Goal: Information Seeking & Learning: Learn about a topic

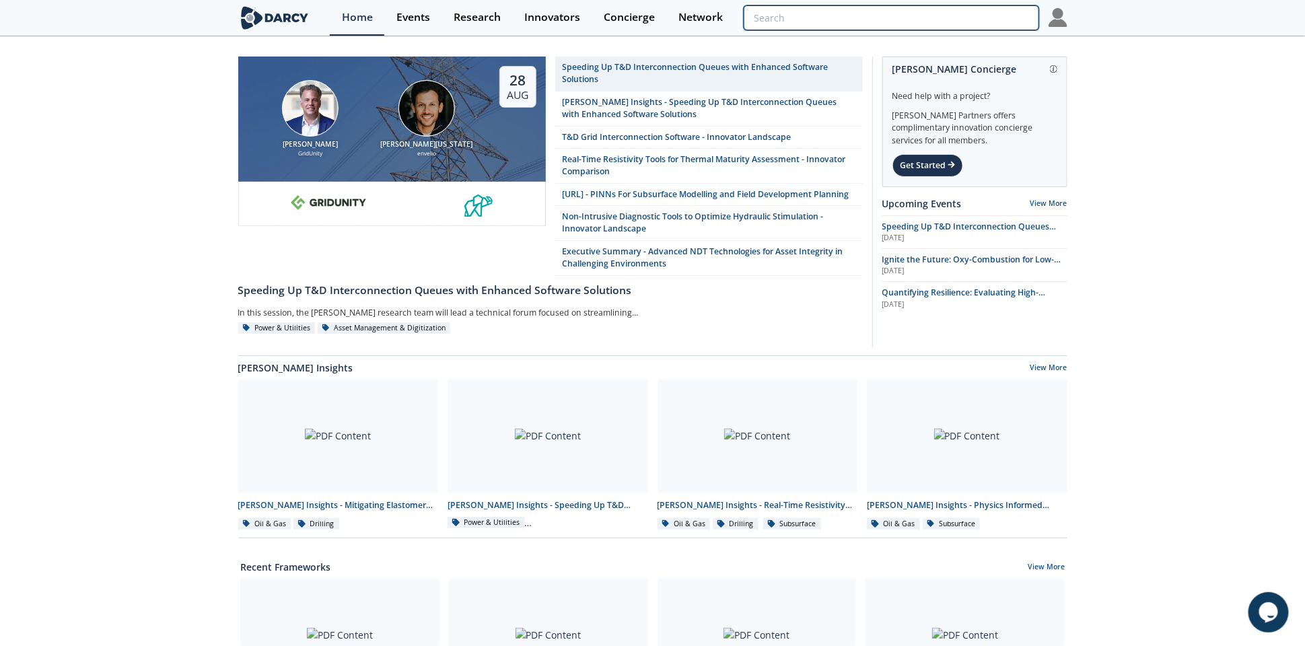
click at [973, 23] on input "search" at bounding box center [891, 17] width 295 height 25
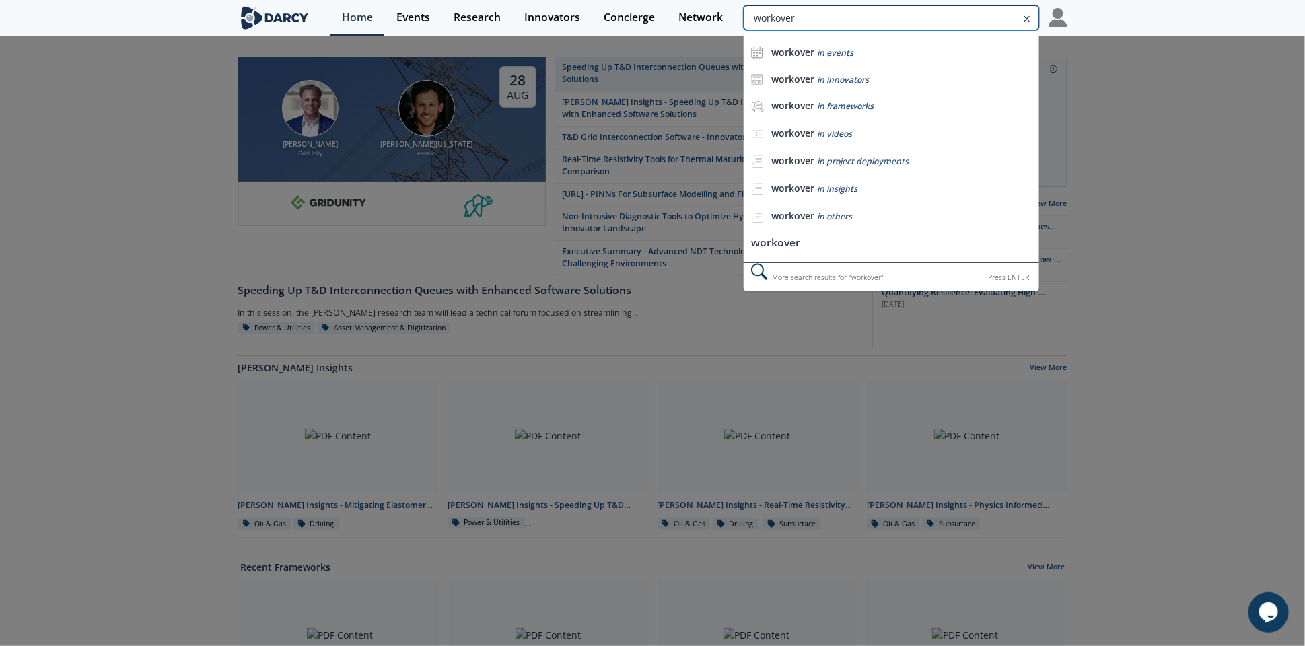
type input "workover"
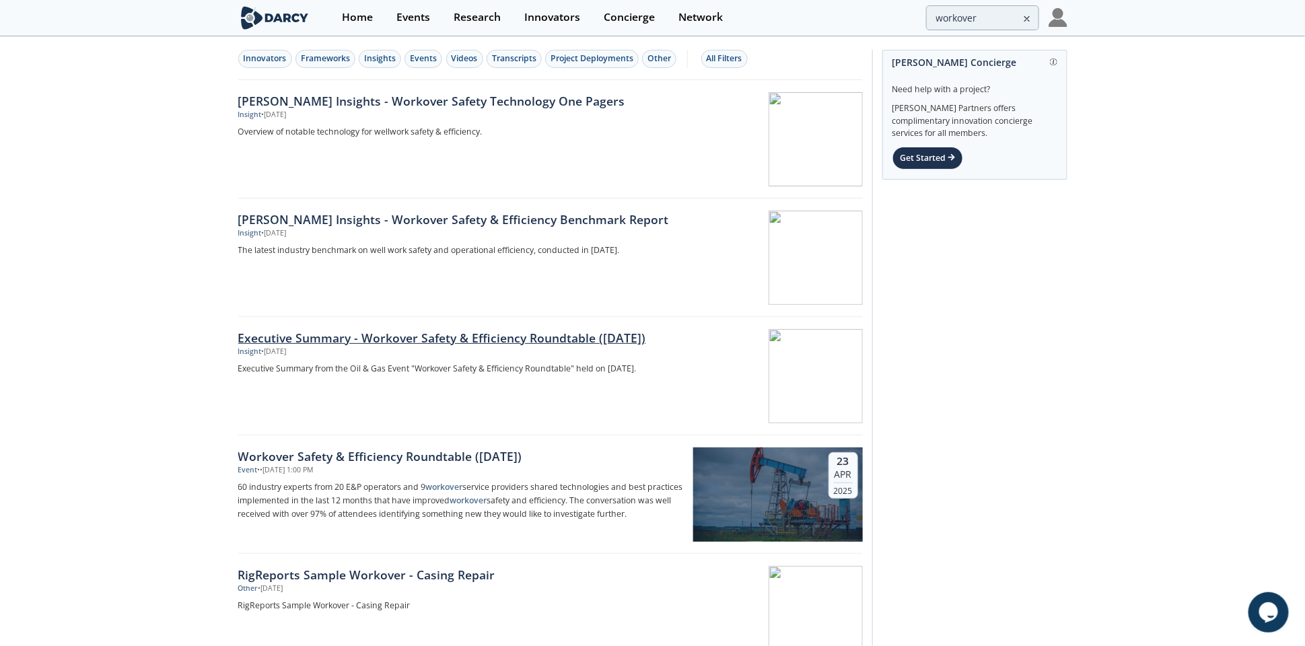
click at [530, 339] on div "Executive Summary - Workover Safety & Efficiency Roundtable ([DATE])" at bounding box center [461, 337] width 446 height 17
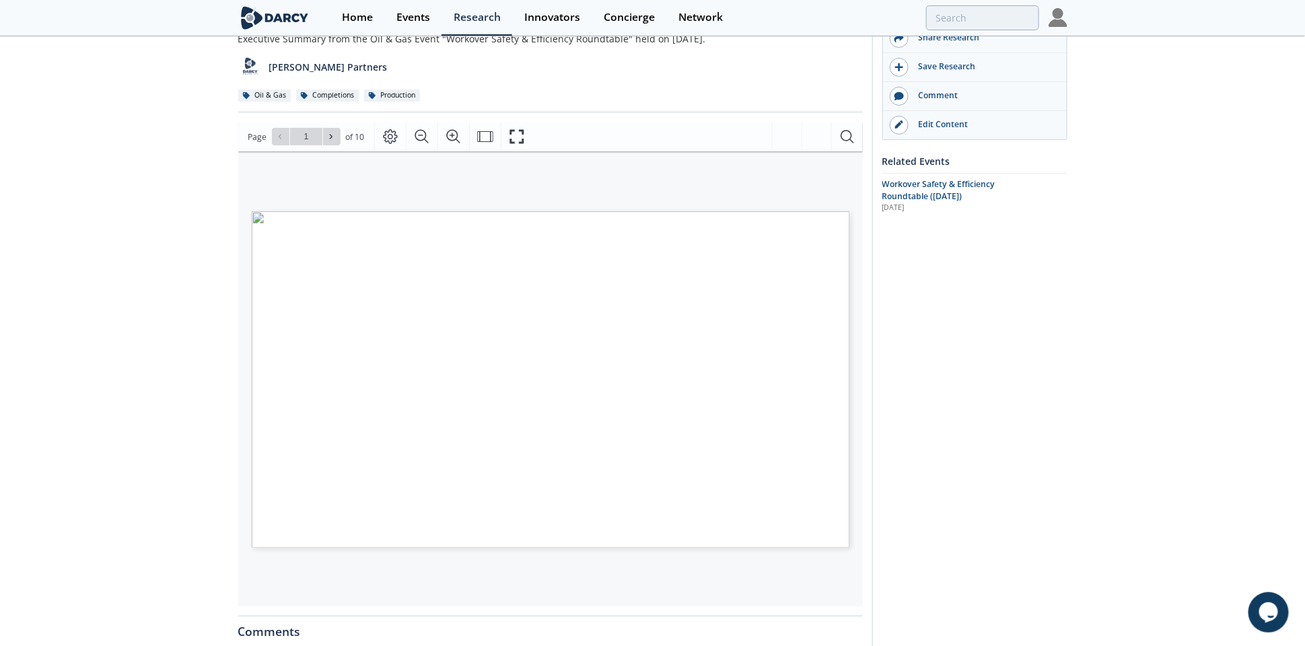
scroll to position [80, 0]
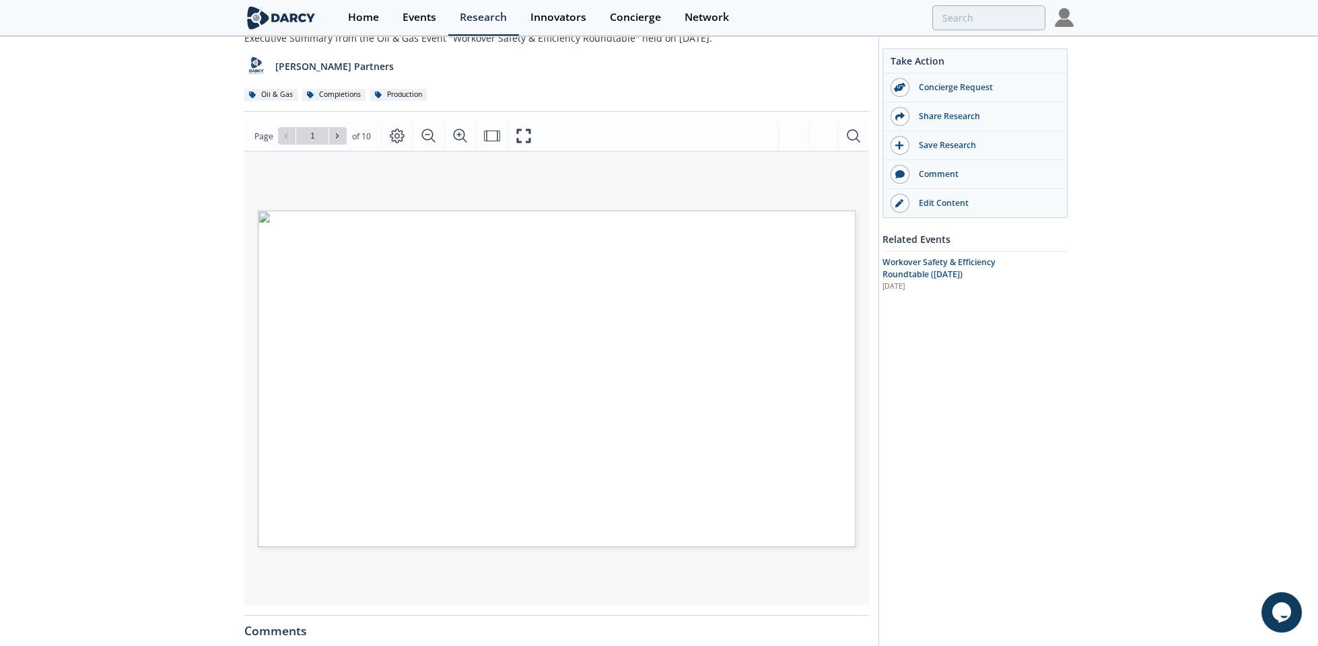
type input "2"
type input "1"
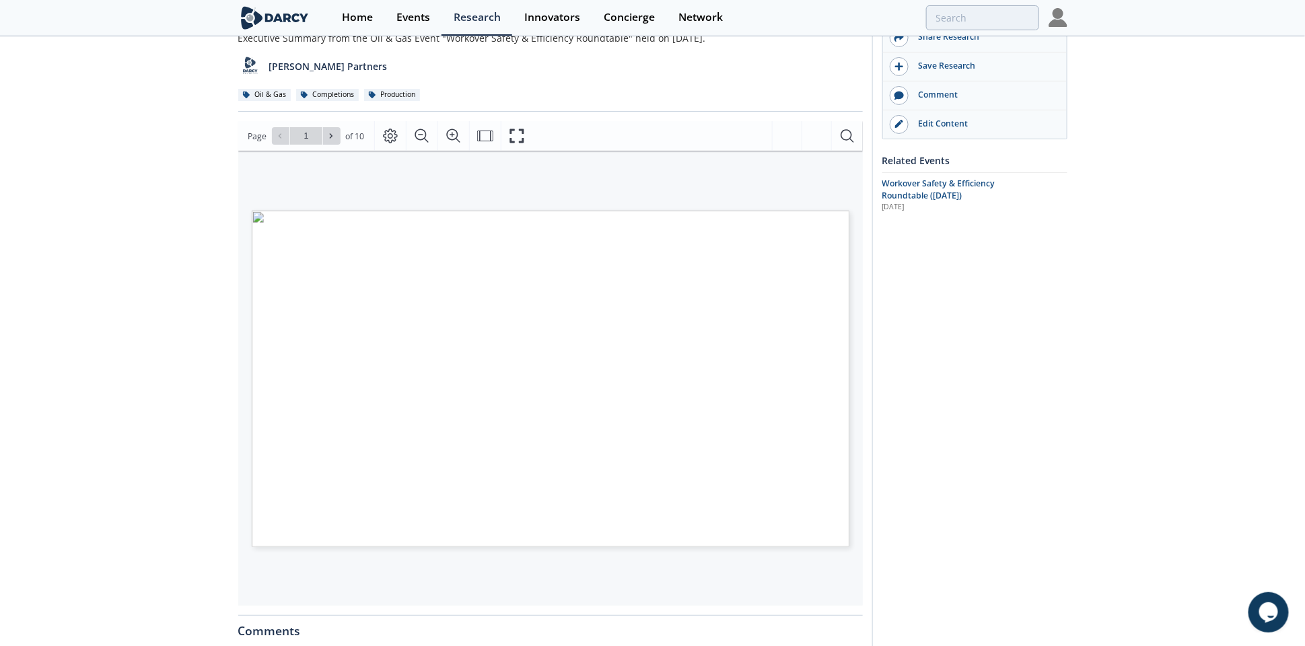
scroll to position [0, 0]
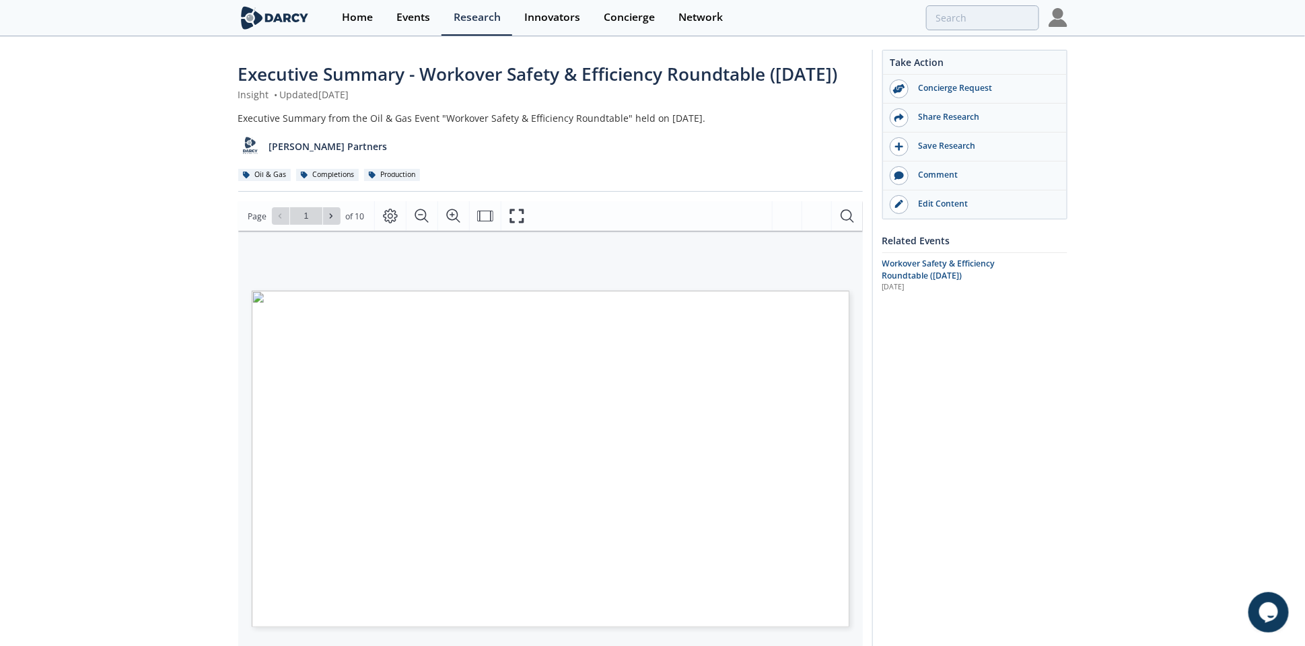
type input "workover"
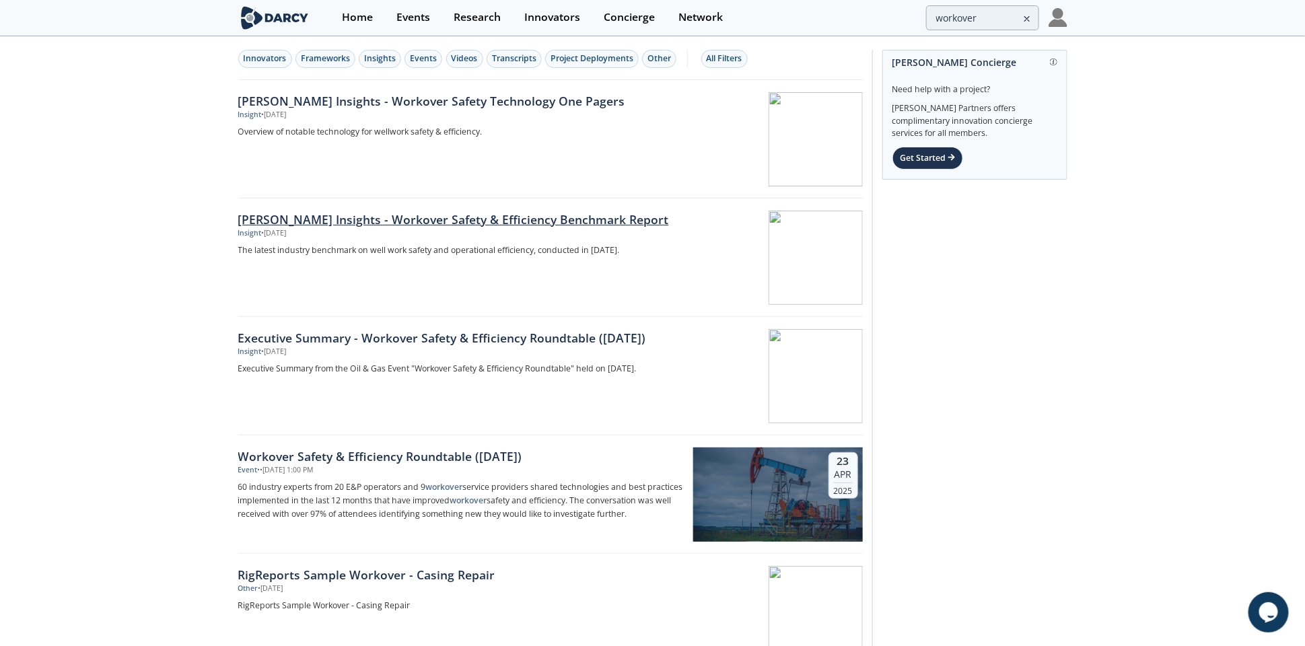
click at [424, 217] on div "[PERSON_NAME] Insights - Workover Safety & Efficiency Benchmark Report" at bounding box center [461, 219] width 446 height 17
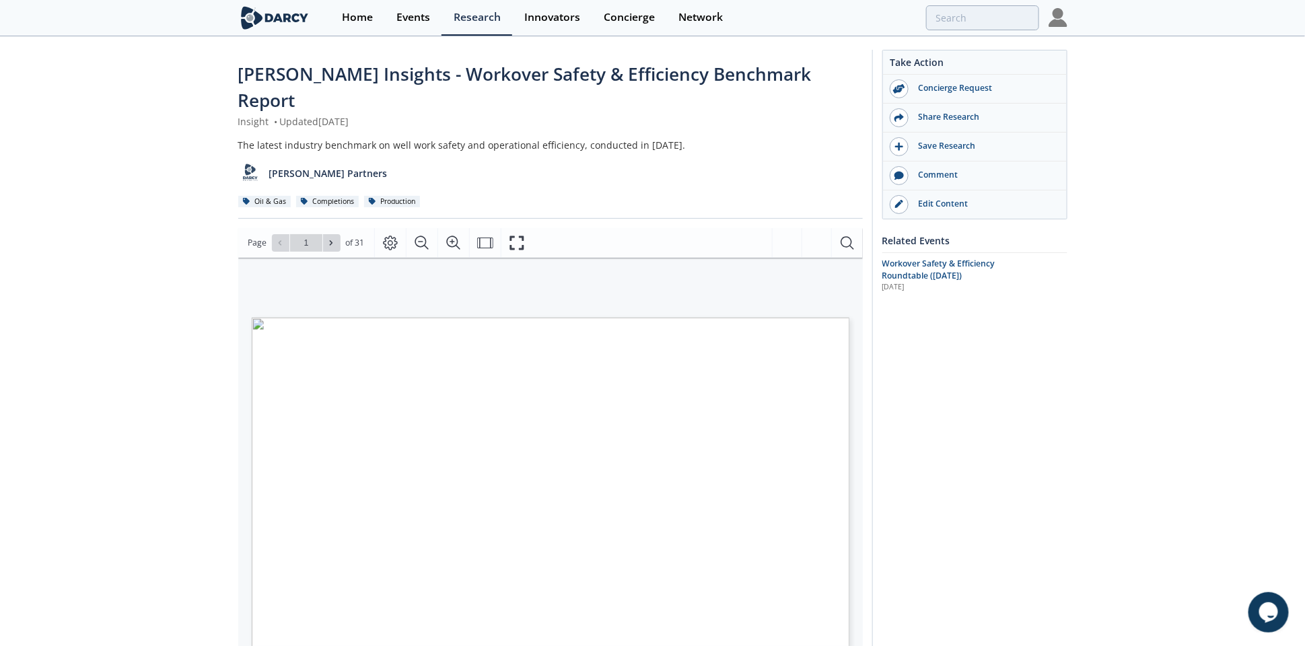
type input "workover"
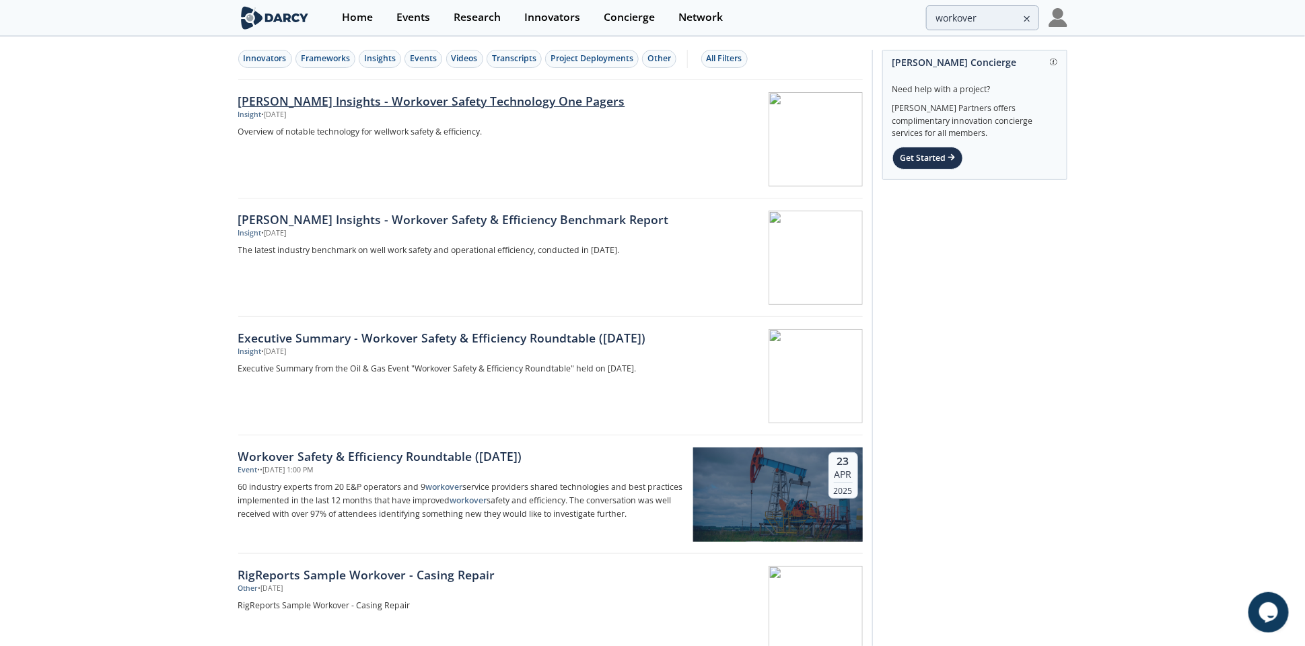
click at [398, 102] on div "[PERSON_NAME] Insights - Workover Safety Technology One Pagers" at bounding box center [461, 100] width 446 height 17
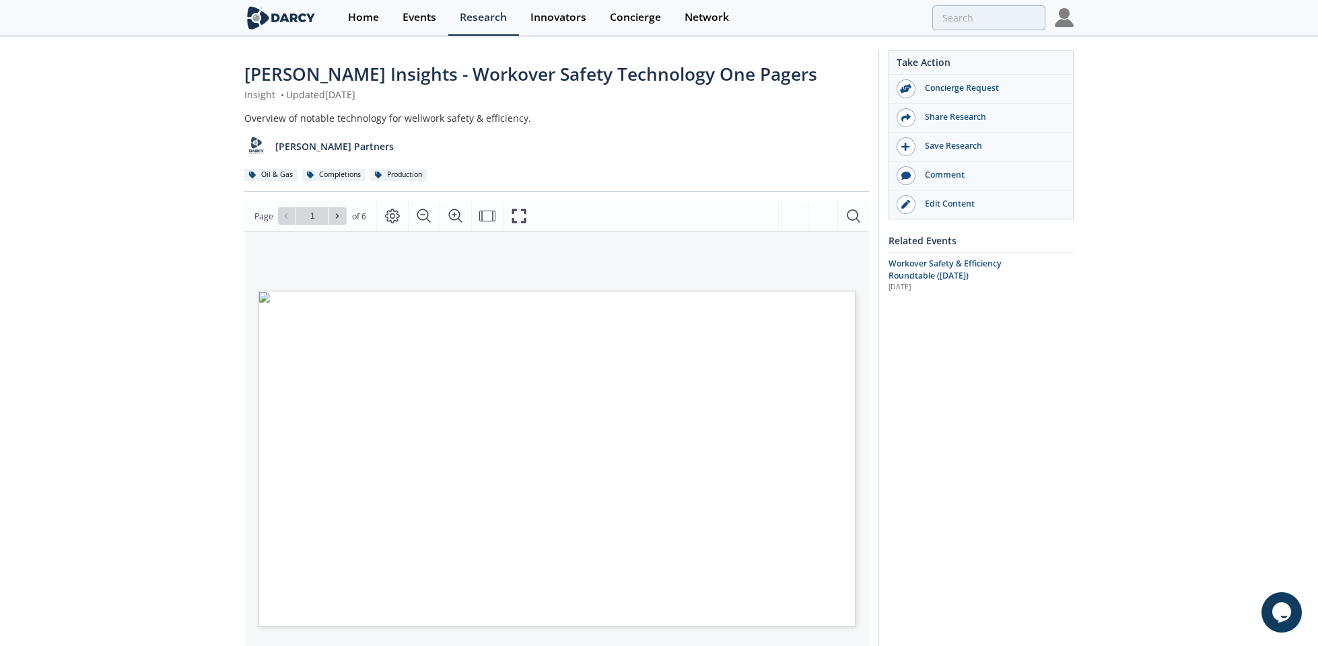
type input "2"
type input "6"
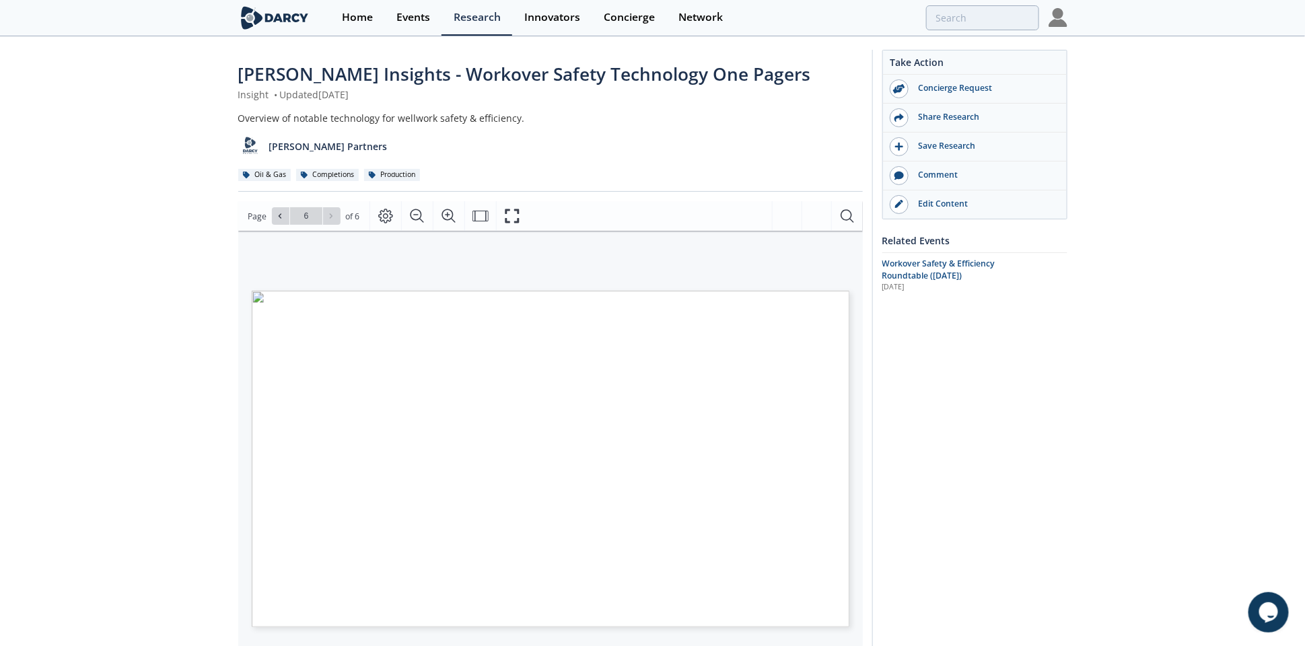
type input "workover"
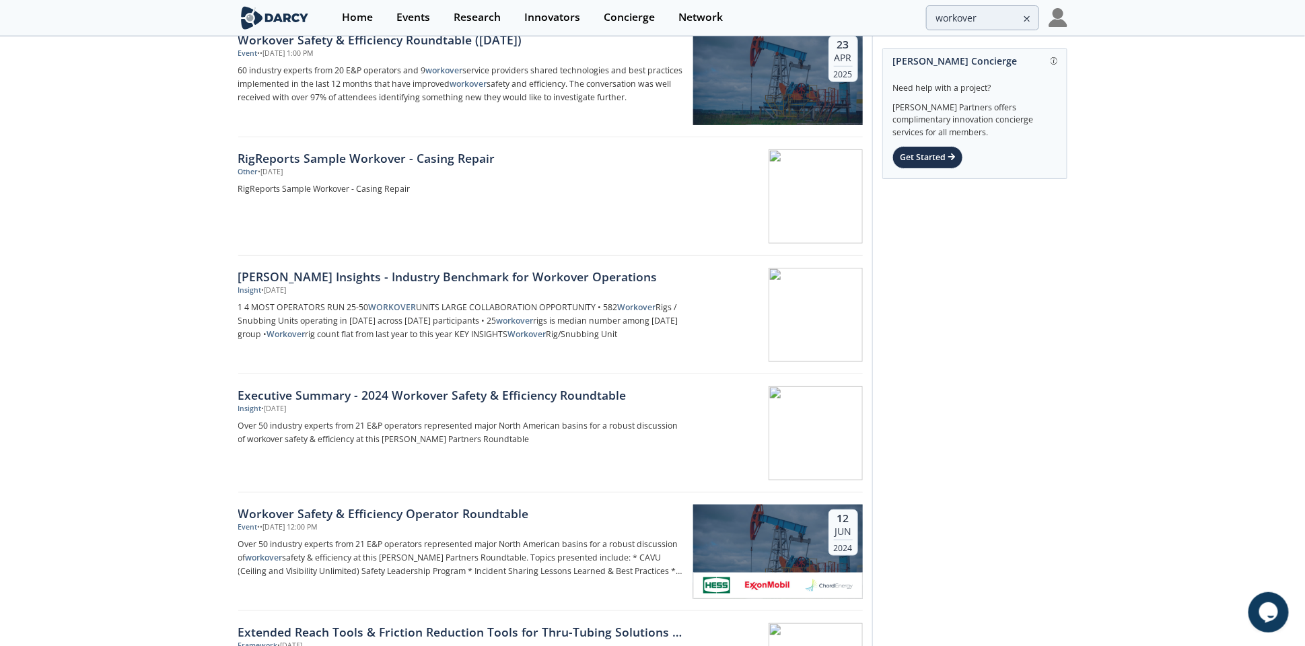
scroll to position [421, 0]
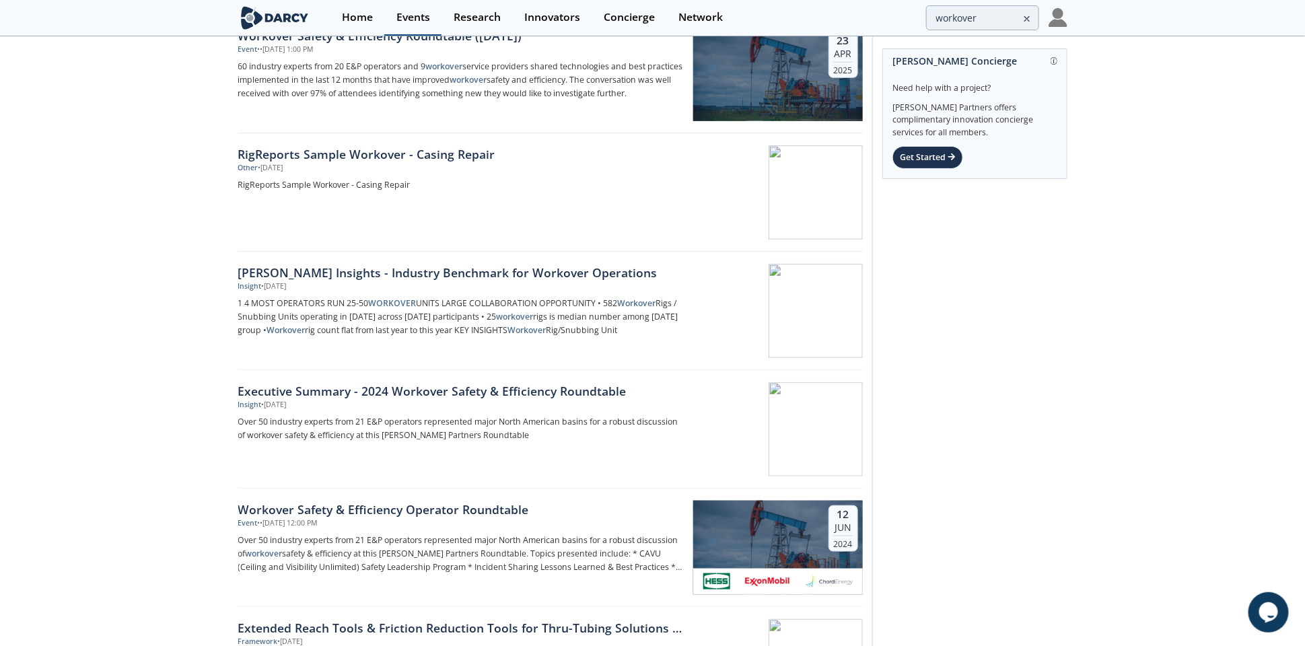
click at [411, 20] on div "Events" at bounding box center [413, 17] width 34 height 11
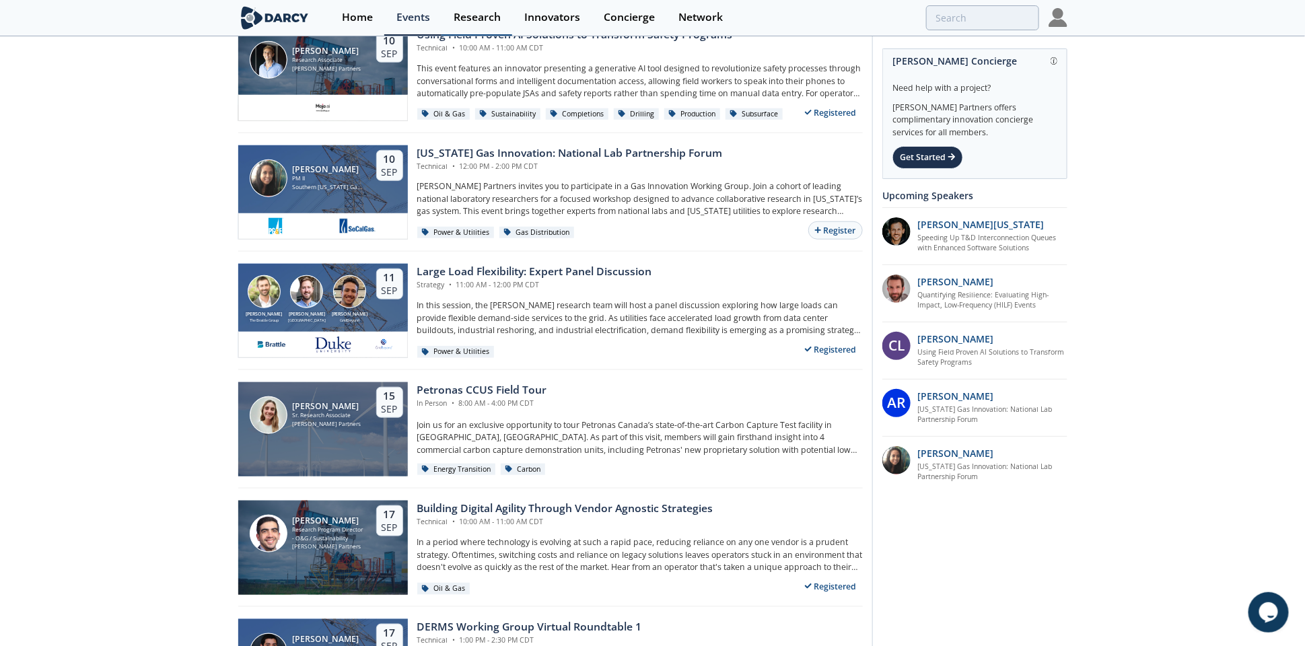
click at [450, 18] on link "Research" at bounding box center [476, 18] width 71 height 36
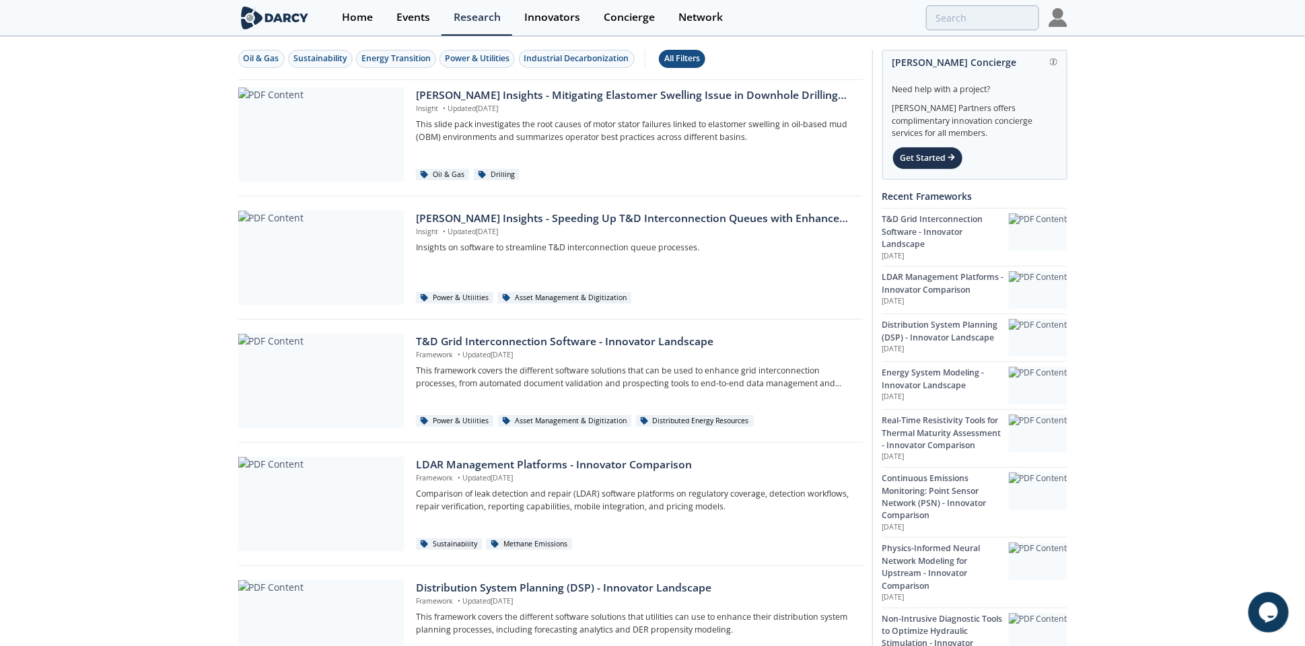
click at [697, 57] on div "All Filters" at bounding box center [682, 58] width 36 height 12
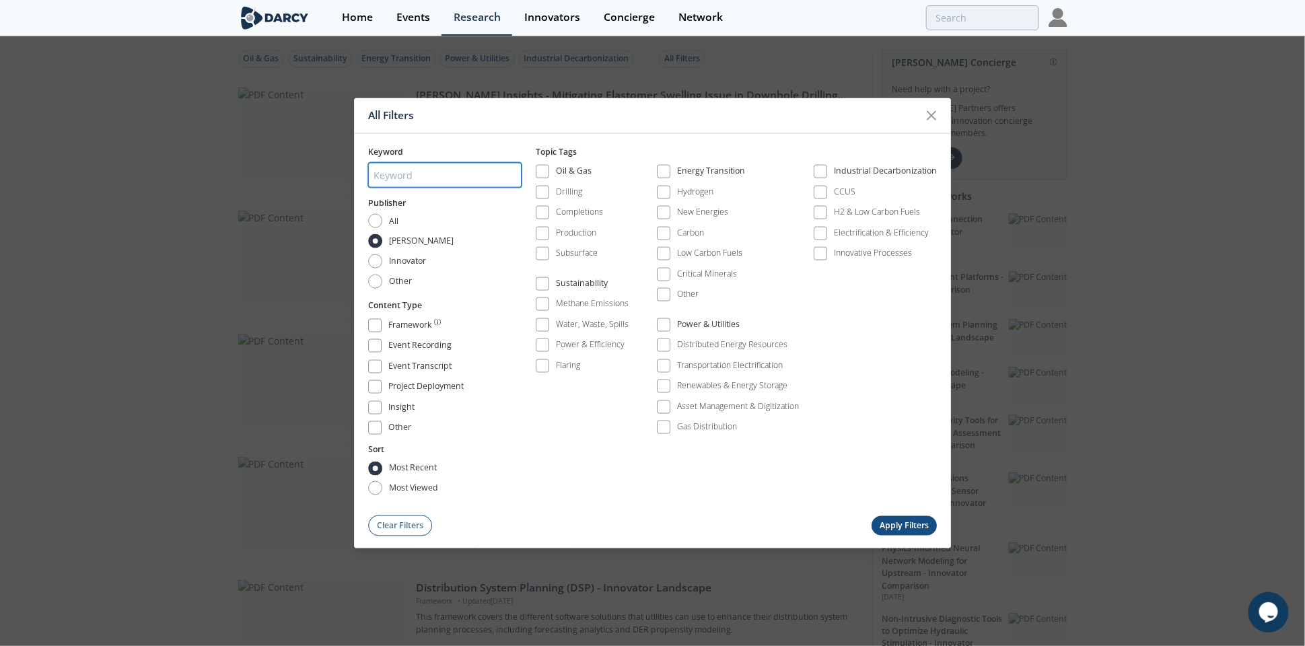
click at [441, 168] on input "search" at bounding box center [444, 175] width 153 height 25
type input "HSE"
click at [544, 174] on span at bounding box center [542, 171] width 9 height 9
click at [917, 524] on button "Apply Filters" at bounding box center [904, 526] width 66 height 20
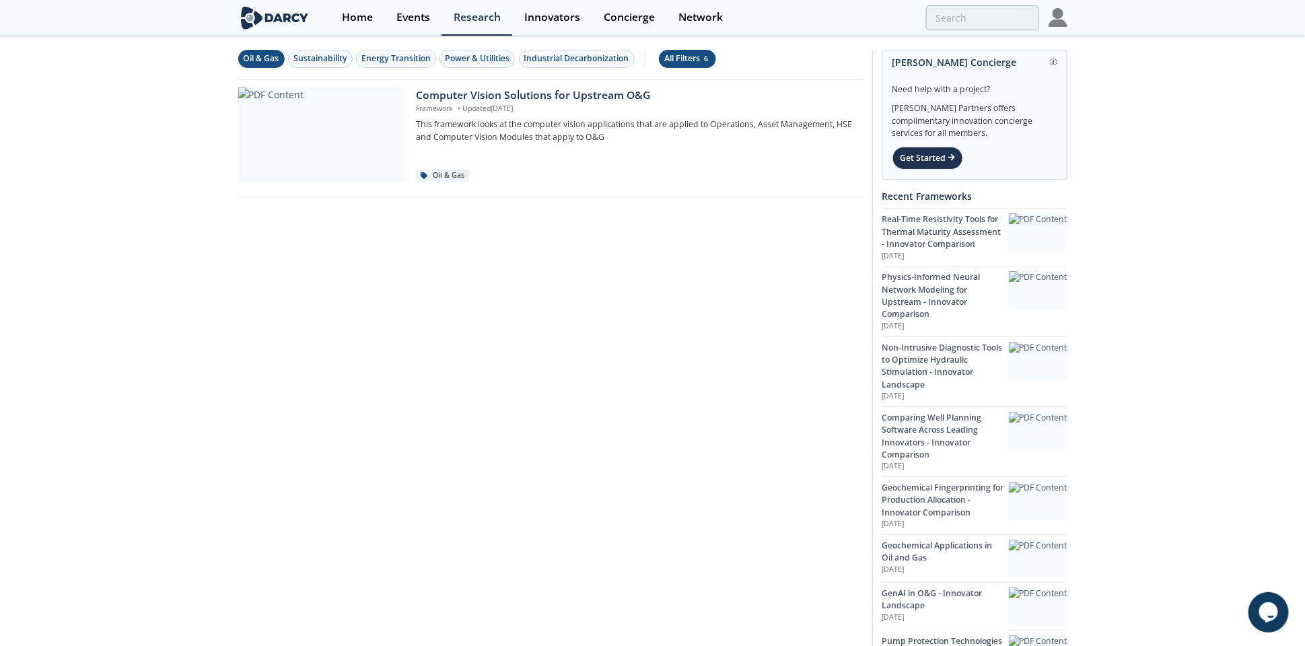
click at [686, 57] on div "All Filters 6" at bounding box center [687, 58] width 46 height 12
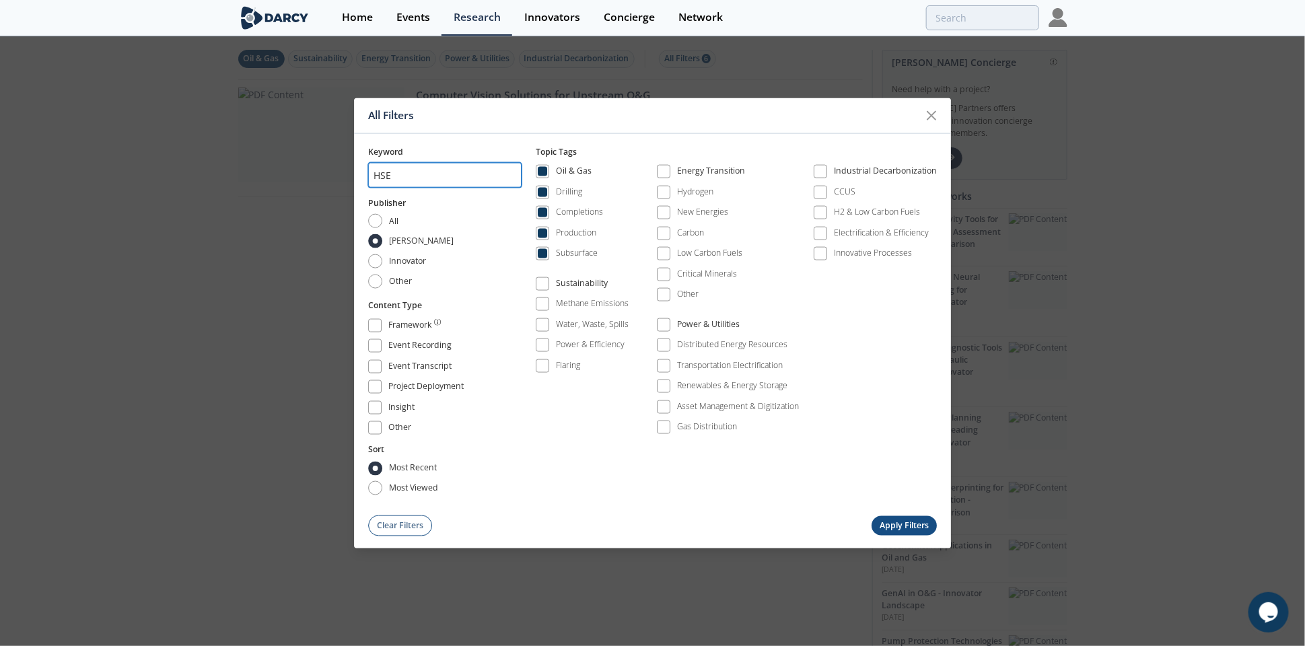
drag, startPoint x: 412, startPoint y: 166, endPoint x: 312, endPoint y: 188, distance: 101.9
click at [312, 188] on div "All Filters Keyword HSE Publisher All [PERSON_NAME] Innovator Other Content Typ…" at bounding box center [652, 323] width 1305 height 646
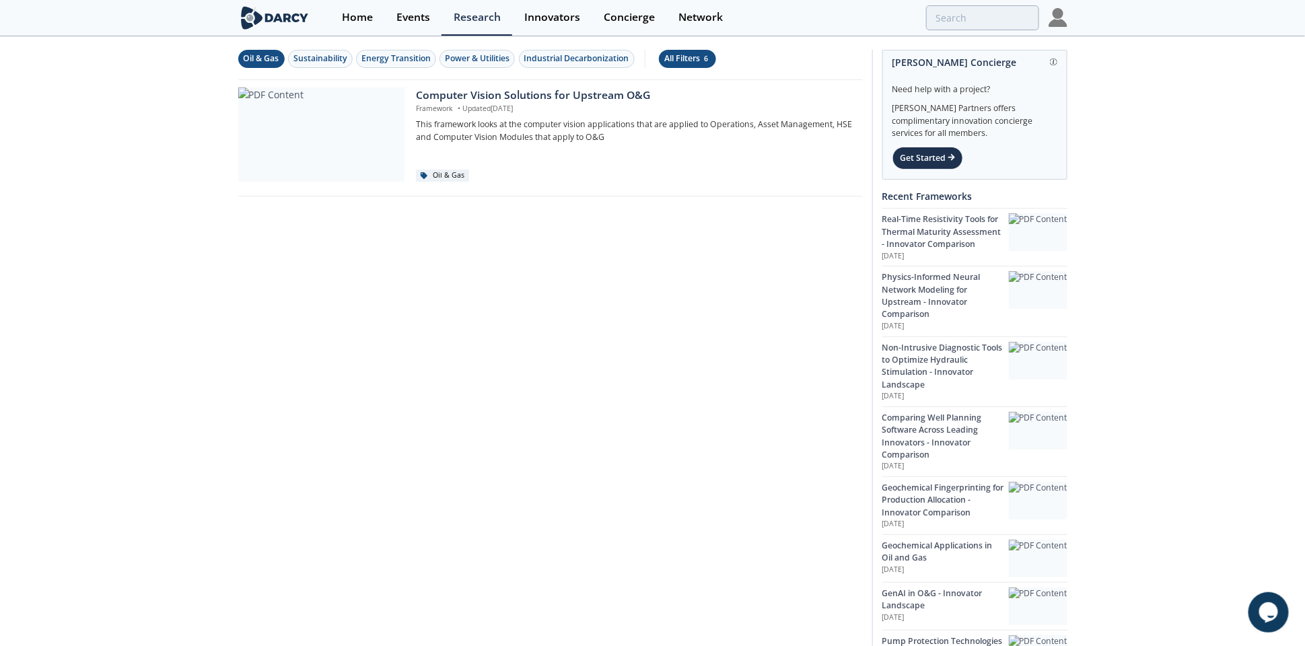
click at [686, 57] on div "All Filters 6" at bounding box center [687, 58] width 46 height 12
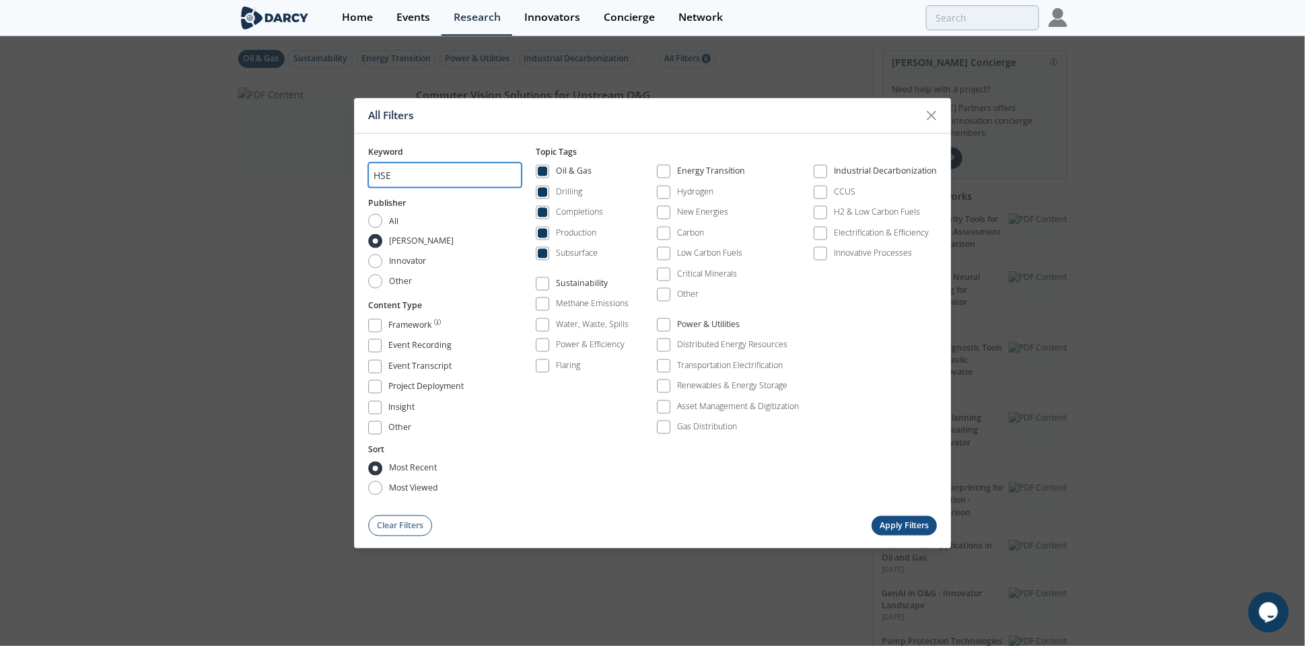
drag, startPoint x: 423, startPoint y: 180, endPoint x: 279, endPoint y: 180, distance: 144.0
click at [279, 180] on div "All Filters Keyword HSE Publisher All [PERSON_NAME] Innovator Other Content Typ…" at bounding box center [652, 323] width 1305 height 646
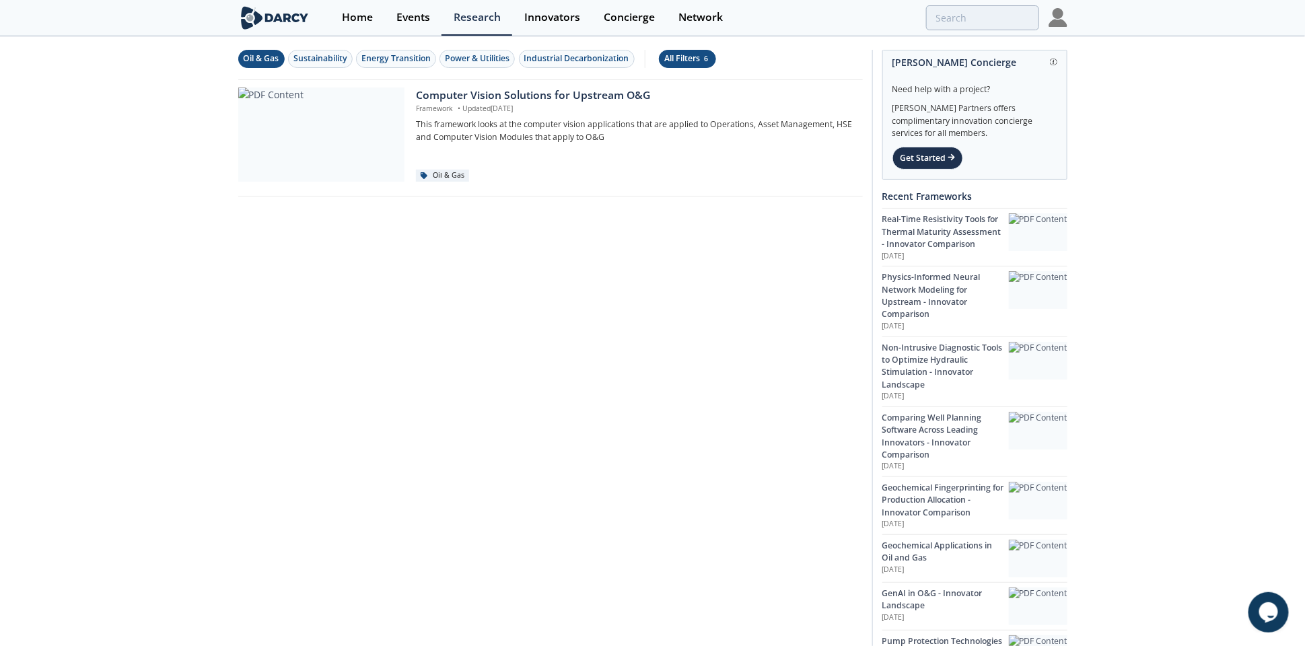
click at [680, 59] on div "All Filters 6" at bounding box center [687, 58] width 46 height 12
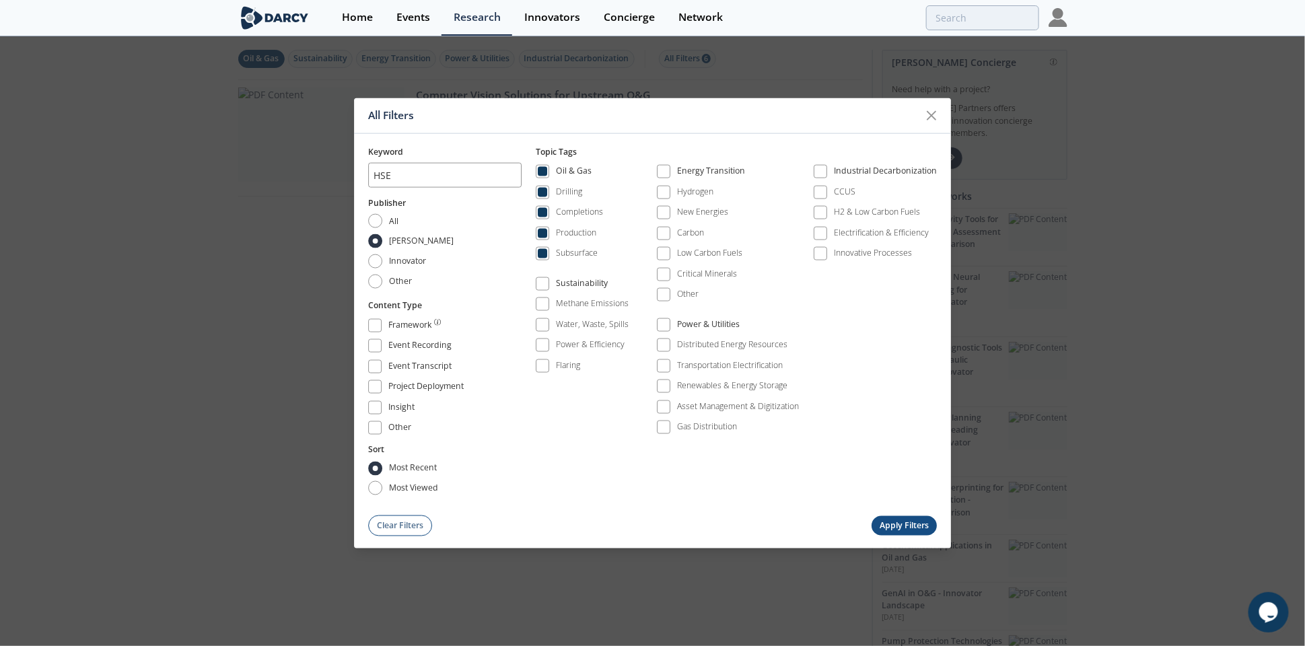
click at [378, 188] on div "HSE" at bounding box center [444, 175] width 153 height 34
click at [388, 180] on input "HSE" at bounding box center [444, 175] width 153 height 25
type input "Safety"
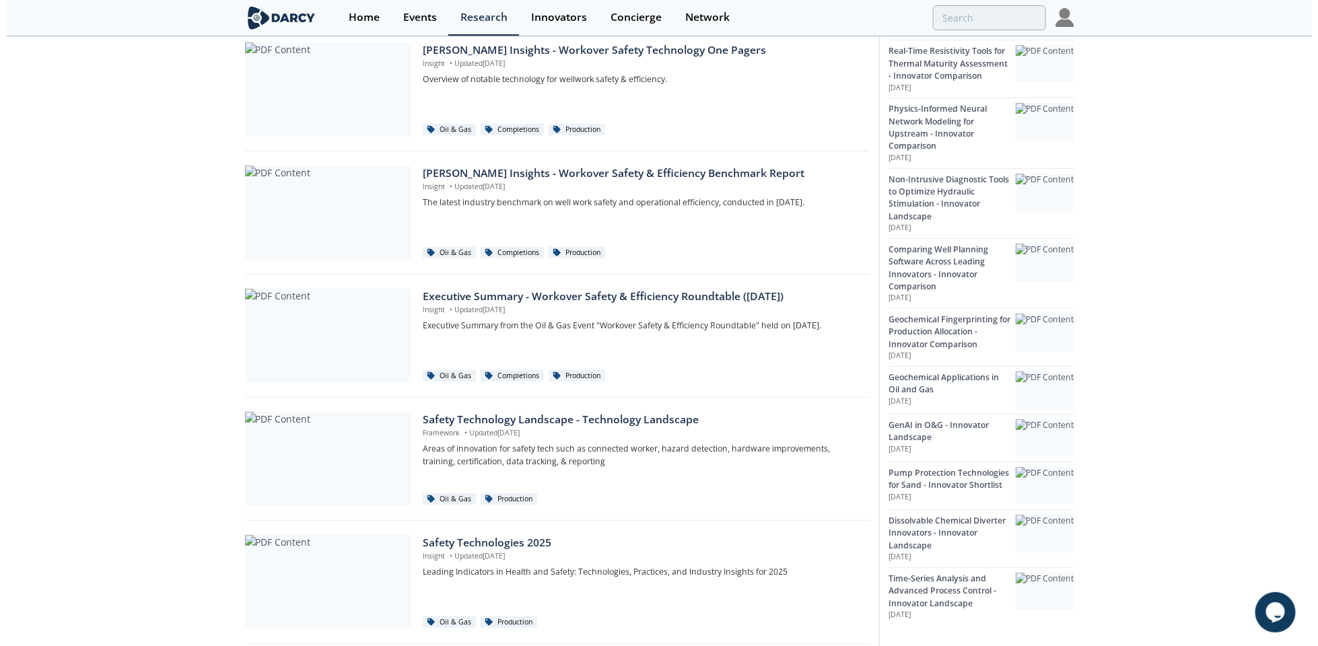
scroll to position [182, 0]
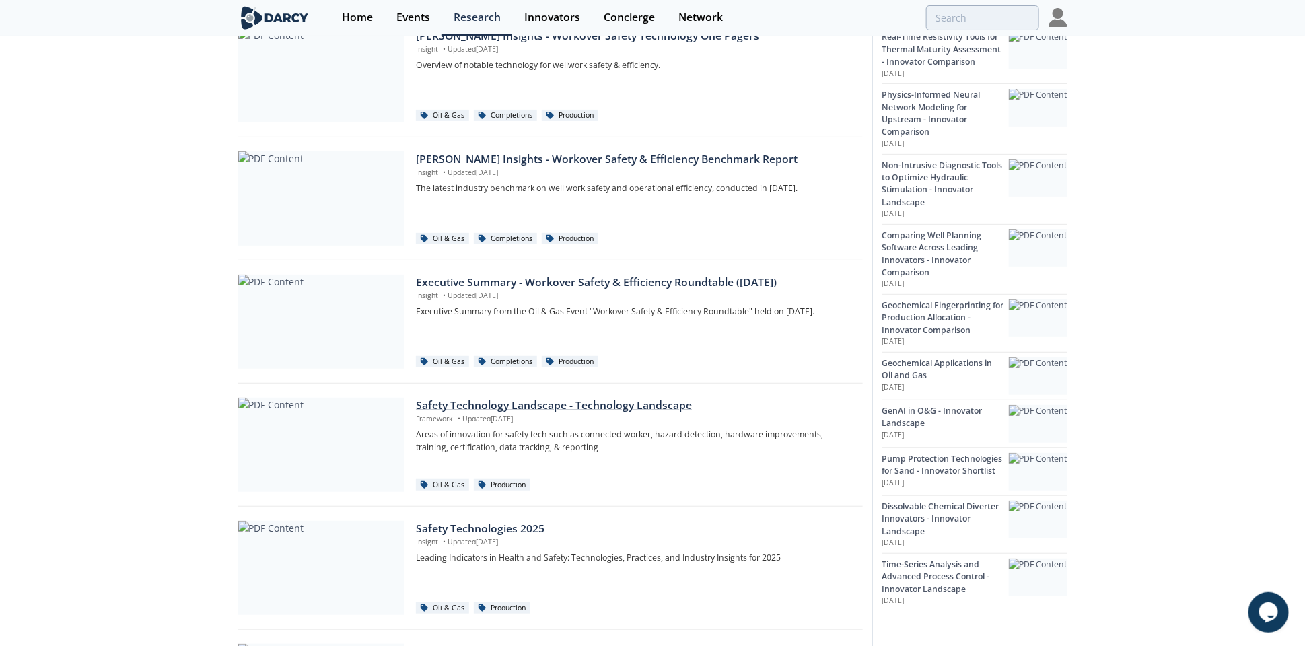
click at [536, 405] on div "Safety Technology Landscape - Technology Landscape" at bounding box center [634, 406] width 437 height 16
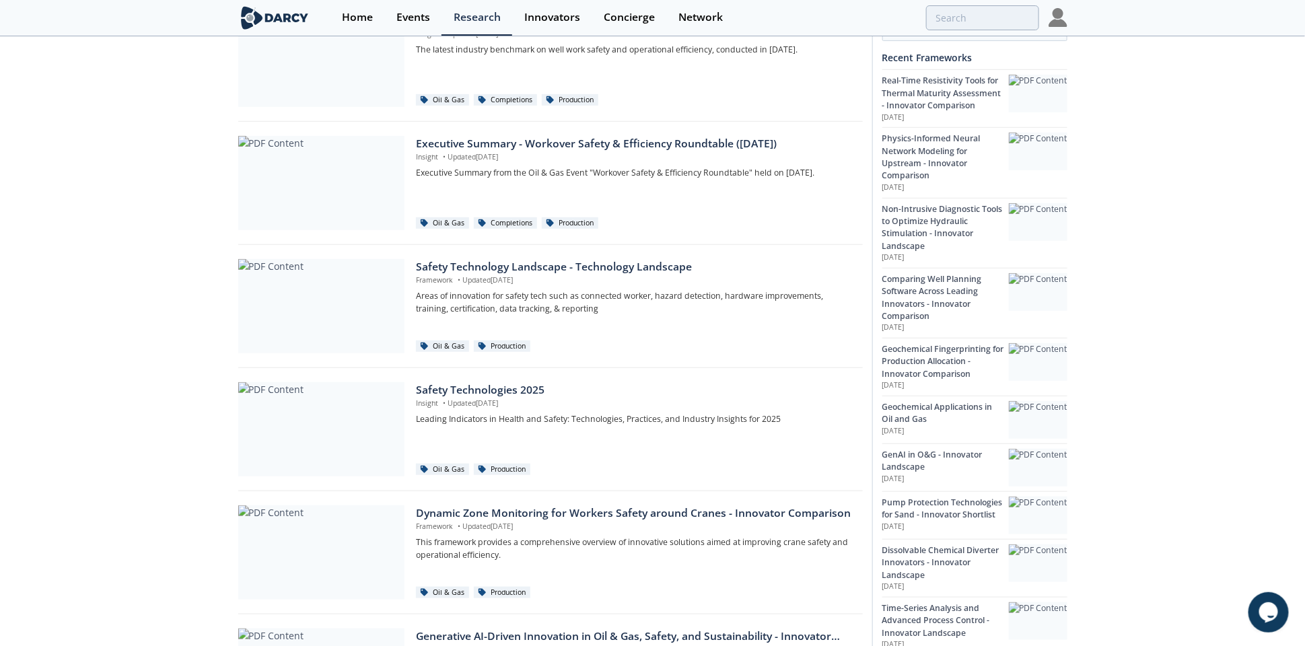
scroll to position [341, 0]
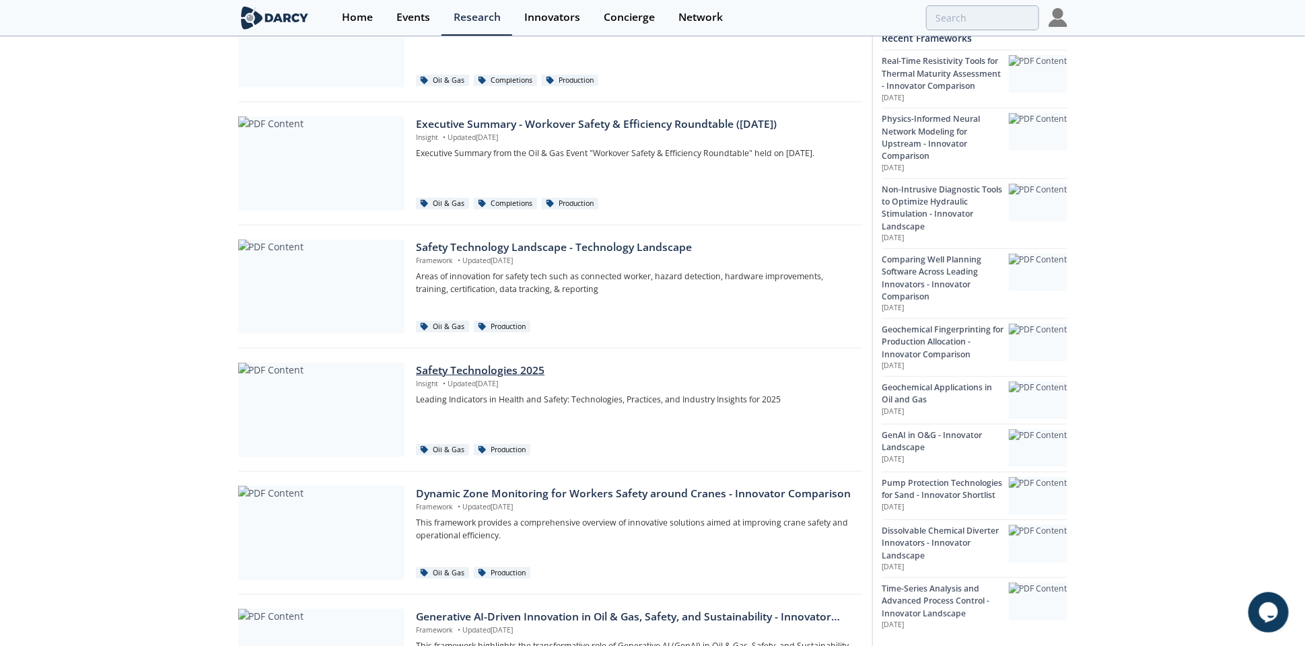
click at [489, 367] on div "Safety Technologies 2025" at bounding box center [634, 371] width 437 height 16
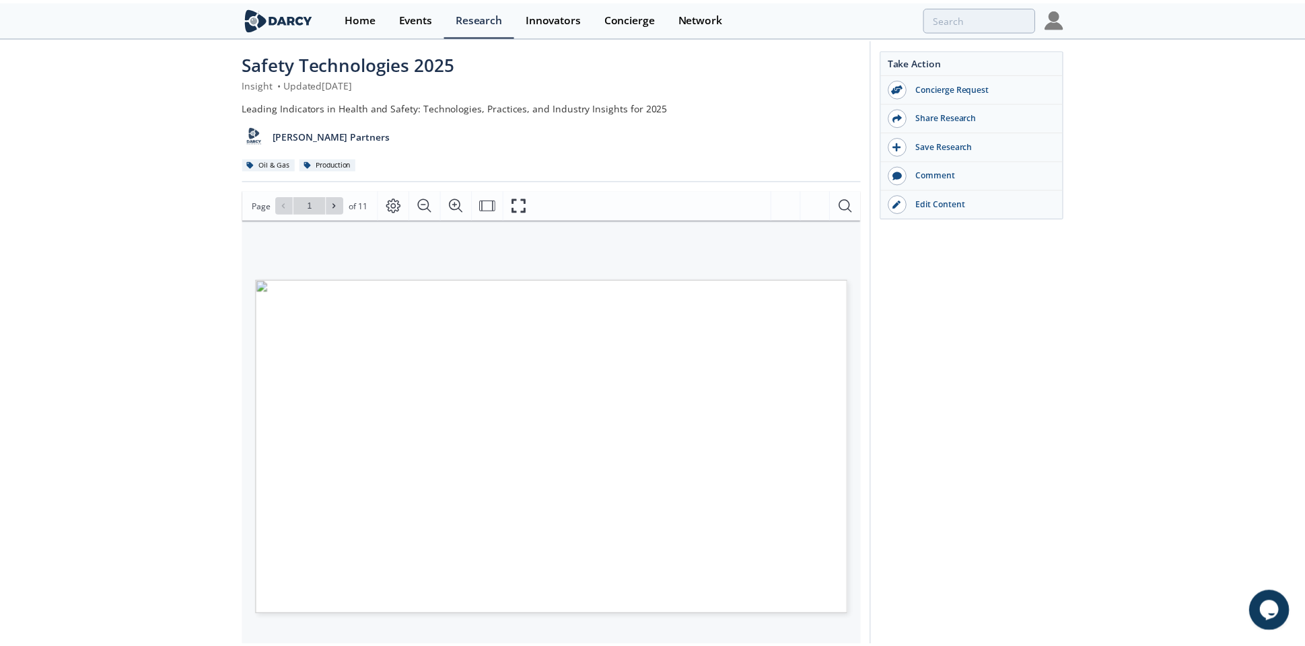
scroll to position [46, 0]
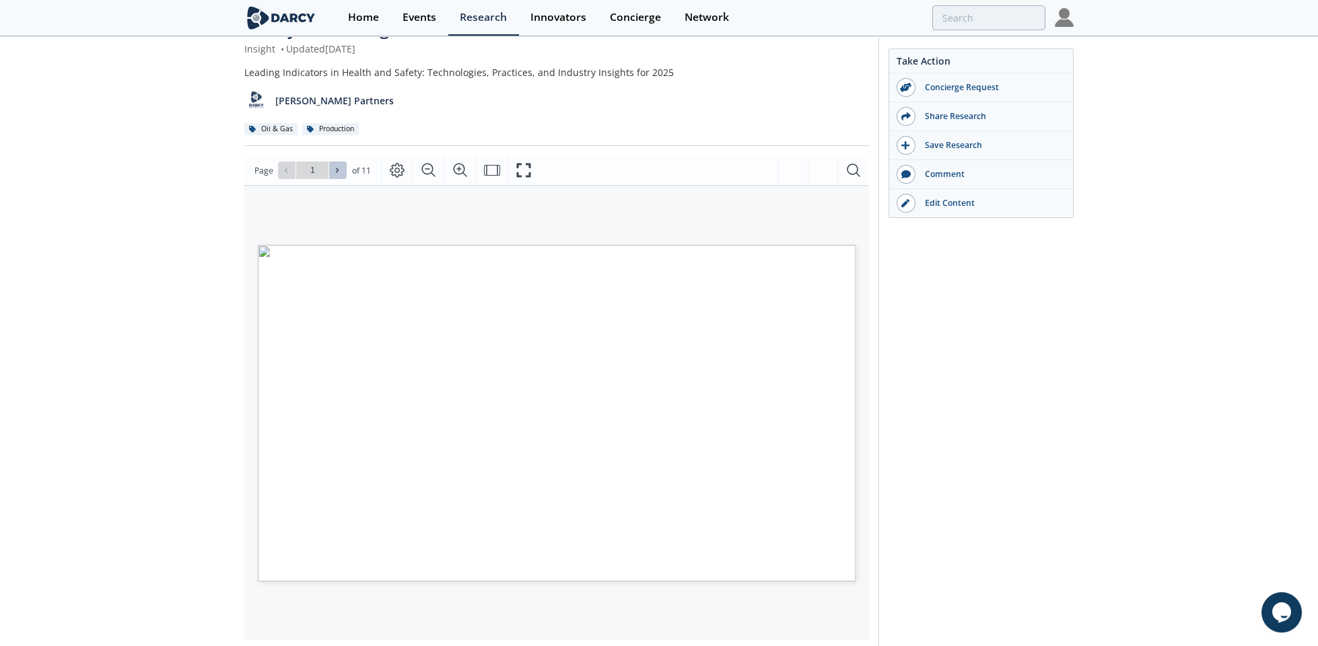
click at [337, 166] on icon at bounding box center [337, 170] width 8 height 8
type input "2"
click at [338, 166] on icon at bounding box center [337, 170] width 8 height 8
type input "3"
click at [338, 166] on icon at bounding box center [337, 170] width 8 height 8
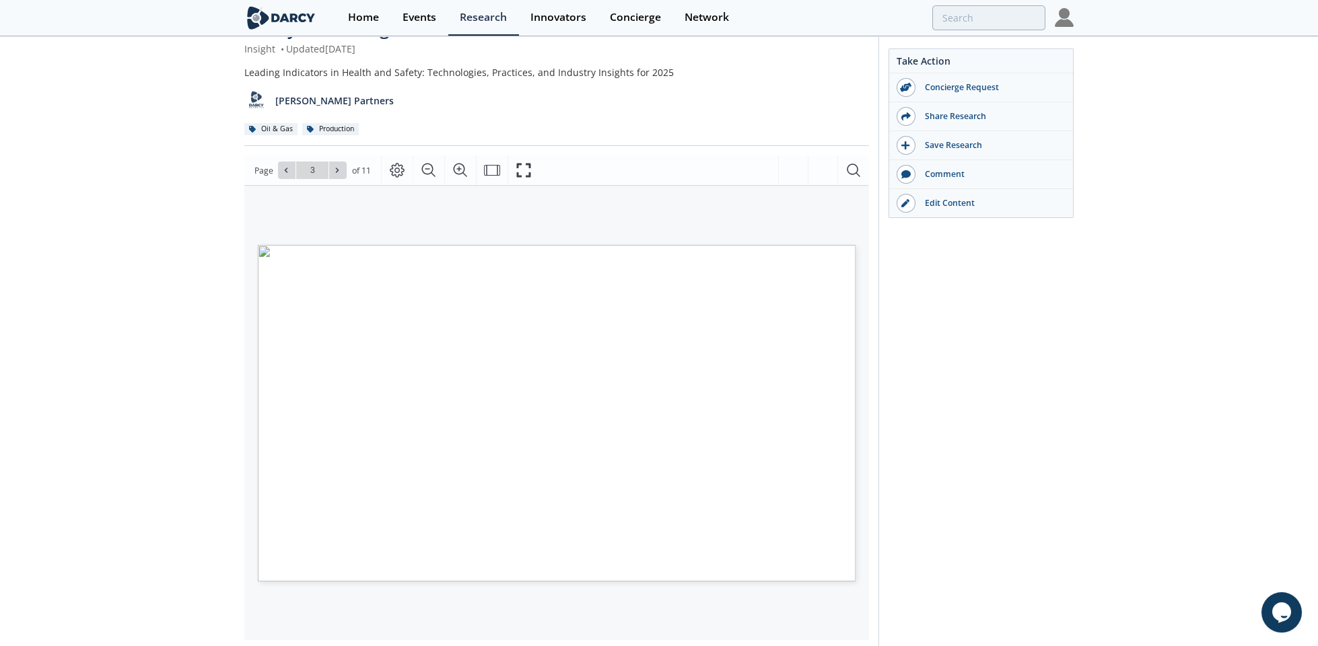
type input "4"
click at [338, 166] on icon at bounding box center [337, 170] width 8 height 8
type input "5"
click at [338, 166] on icon at bounding box center [337, 170] width 8 height 8
type input "6"
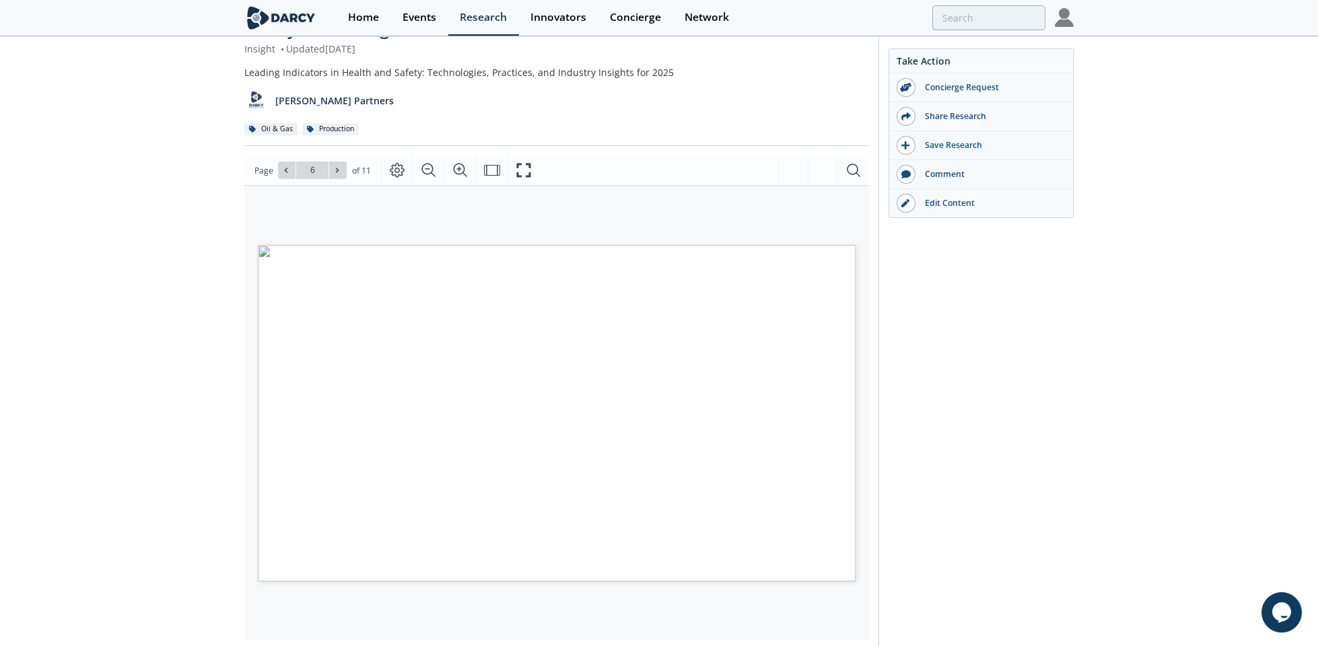
click at [338, 166] on icon at bounding box center [337, 170] width 8 height 8
click at [339, 167] on icon at bounding box center [337, 170] width 8 height 8
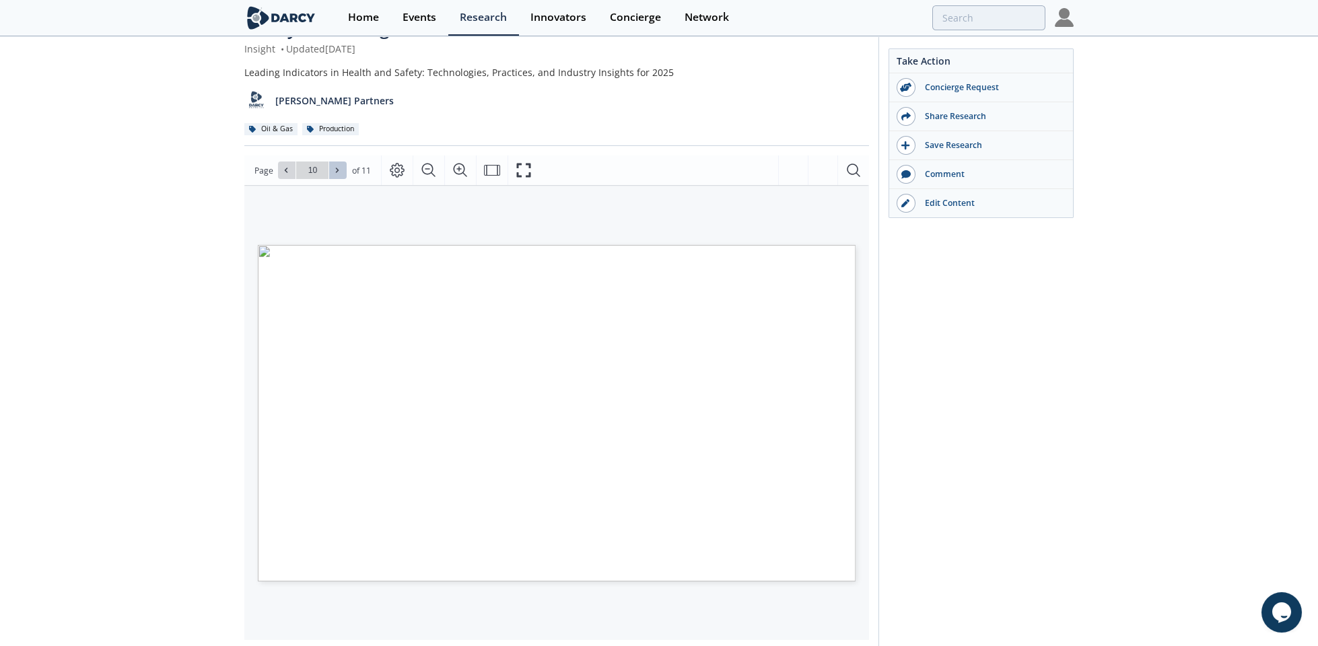
type input "11"
click at [339, 167] on div "Go to Page 11" at bounding box center [312, 170] width 69 height 17
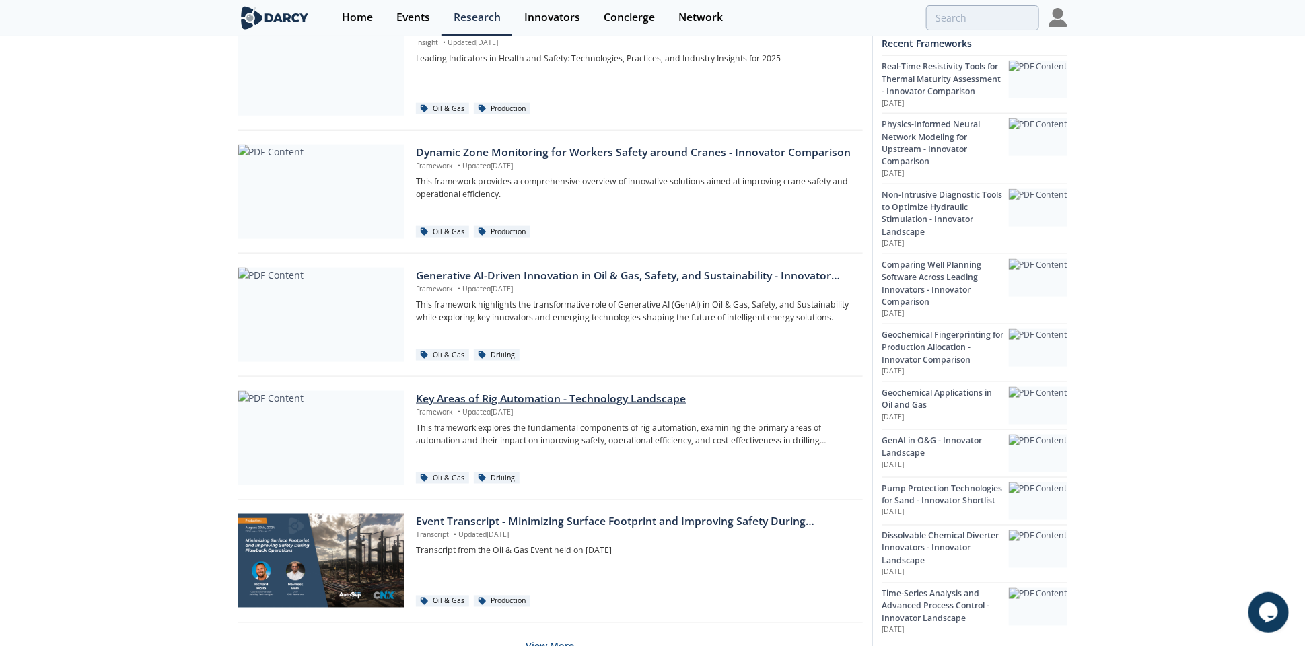
scroll to position [749, 0]
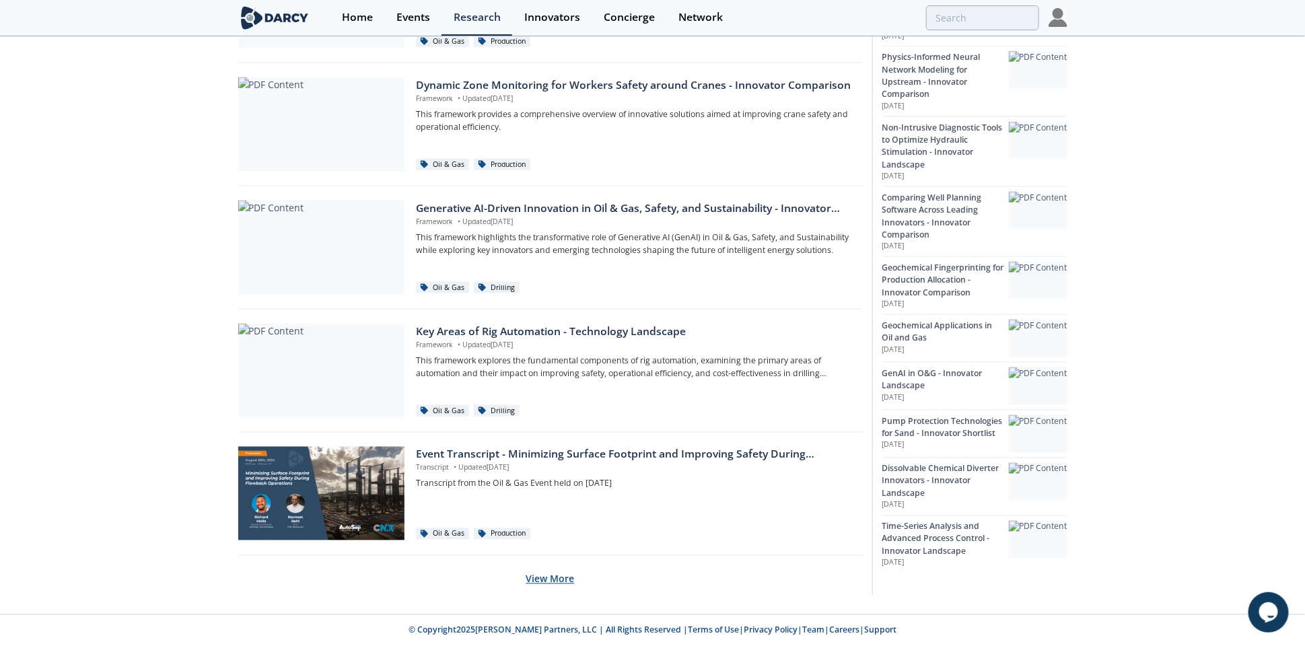
click at [554, 580] on button "View More" at bounding box center [550, 579] width 48 height 33
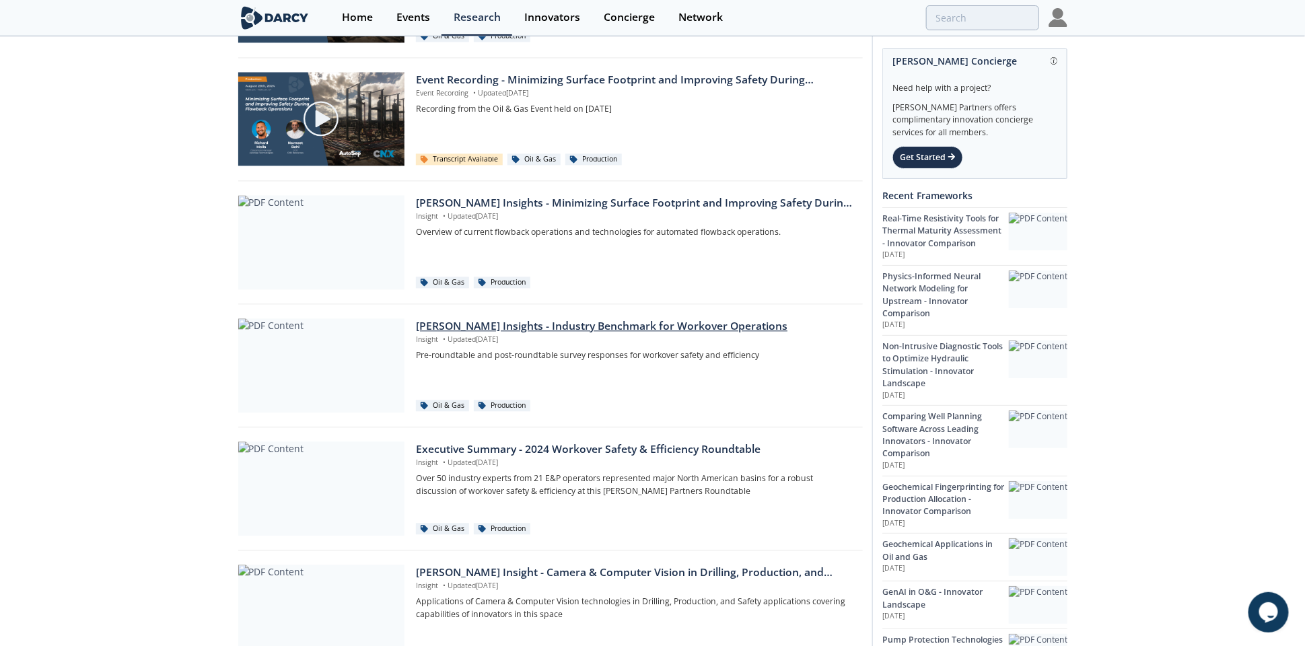
scroll to position [1246, 0]
click at [655, 205] on div "[PERSON_NAME] Insights - Minimizing Surface Footprint and Improving Safety Duri…" at bounding box center [634, 204] width 437 height 16
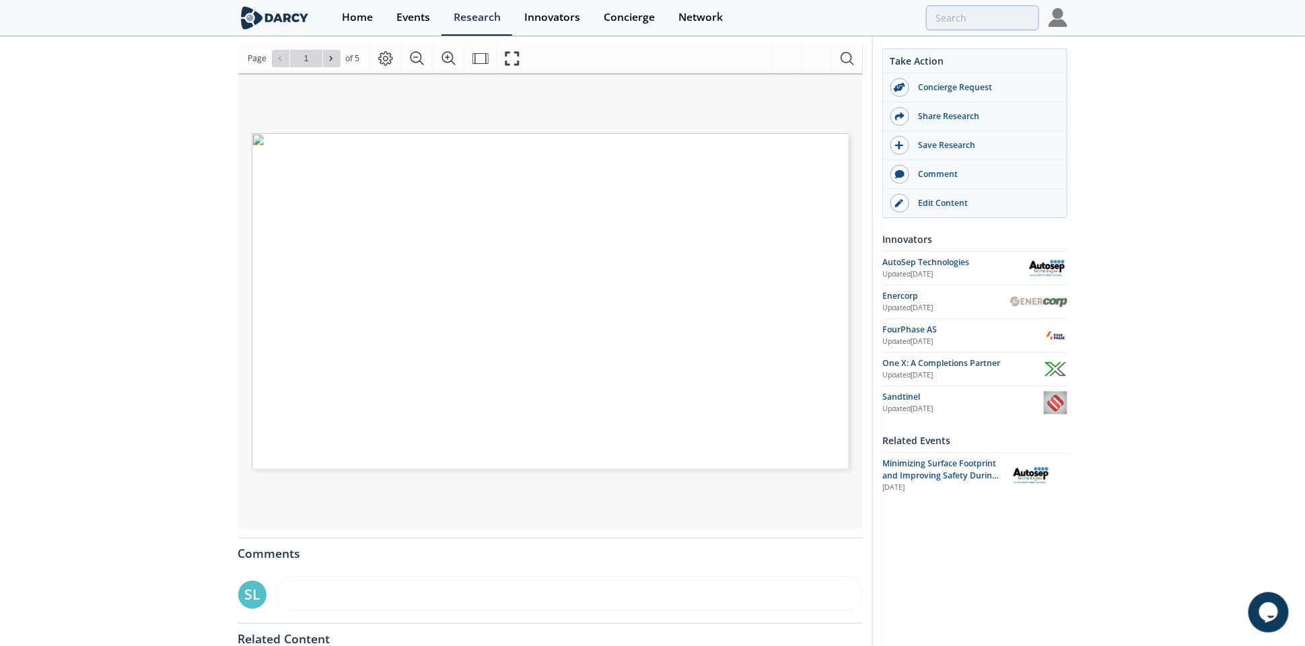
scroll to position [184, 0]
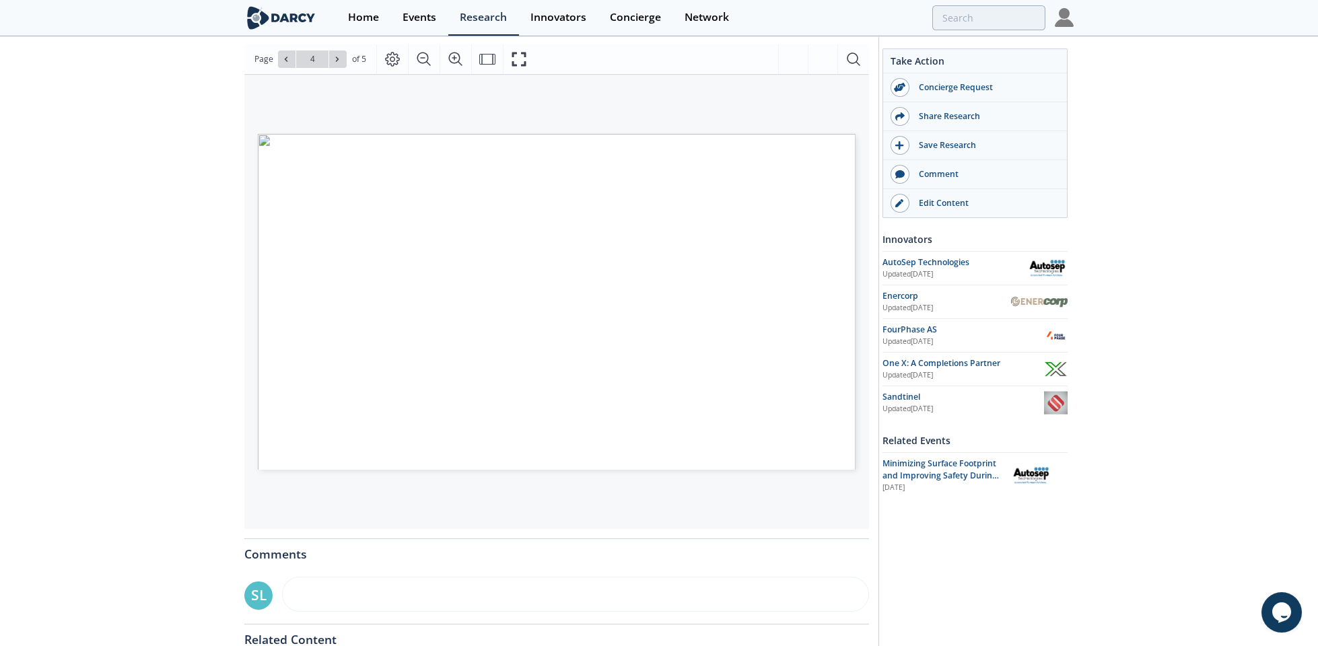
type input "5"
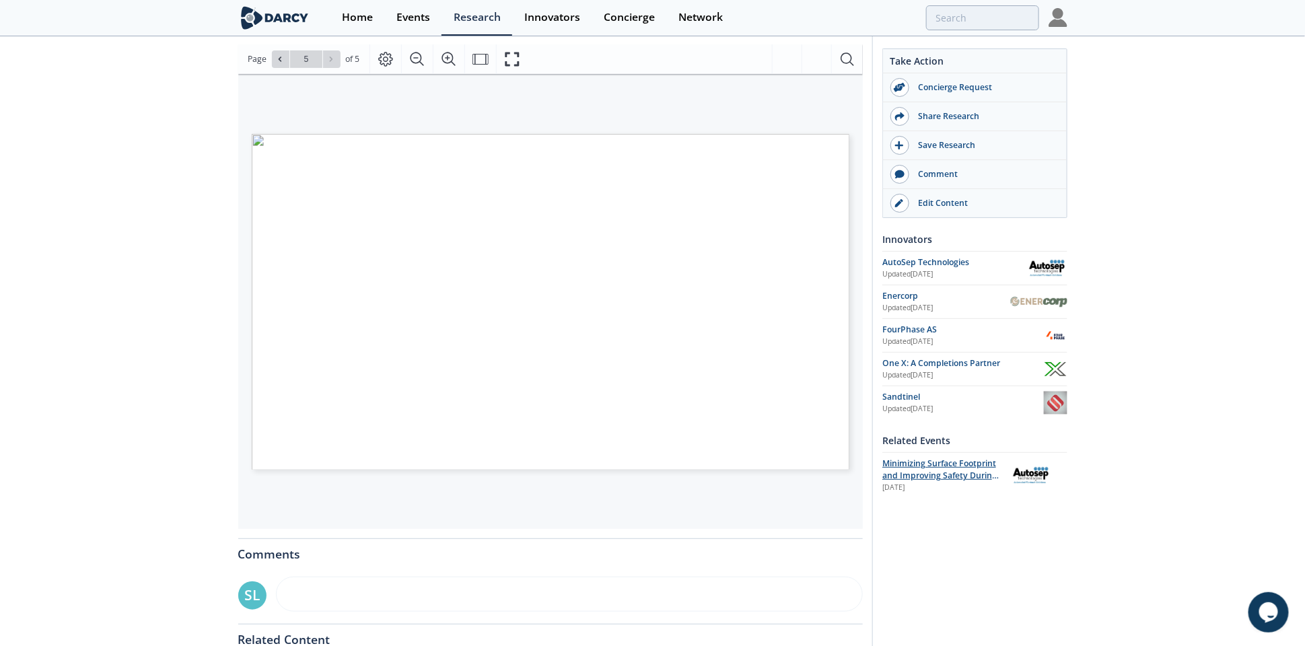
click at [952, 475] on span "Minimizing Surface Footprint and Improving Safety During Flowback Operations" at bounding box center [940, 476] width 116 height 36
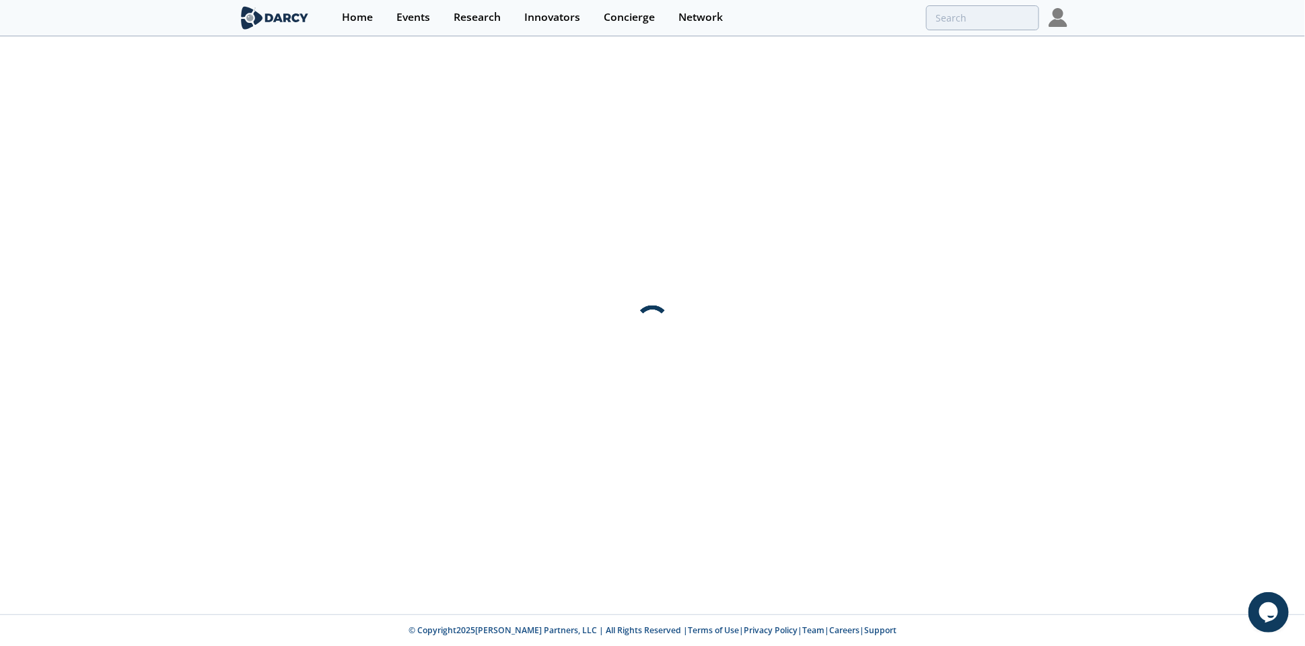
scroll to position [0, 0]
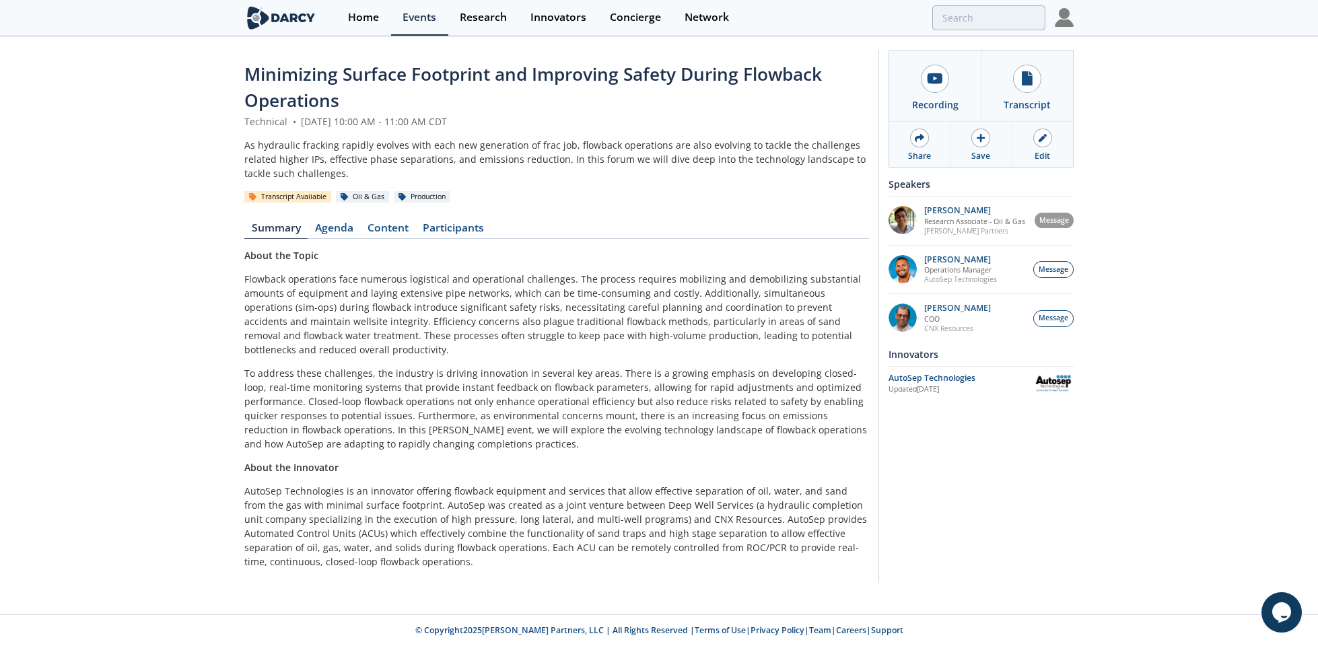
click at [437, 411] on p "To address these challenges, the industry is driving innovation in several key …" at bounding box center [556, 408] width 625 height 85
click at [395, 227] on link "Content" at bounding box center [387, 231] width 55 height 16
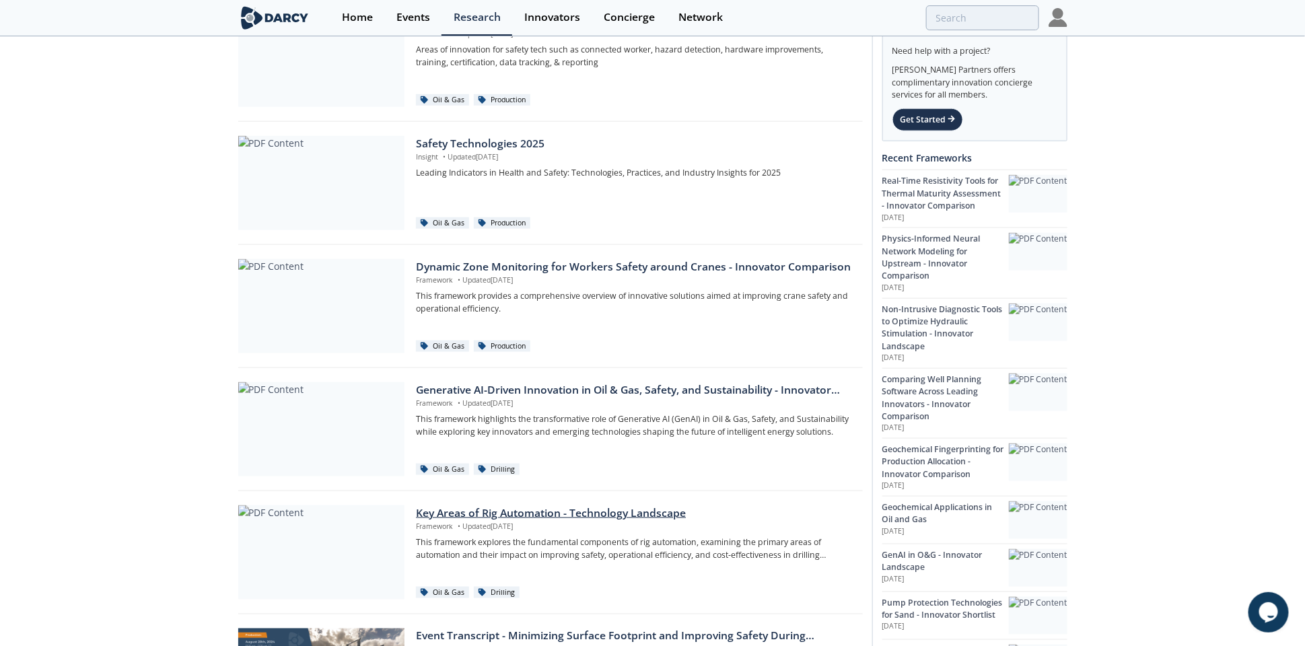
scroll to position [565, 0]
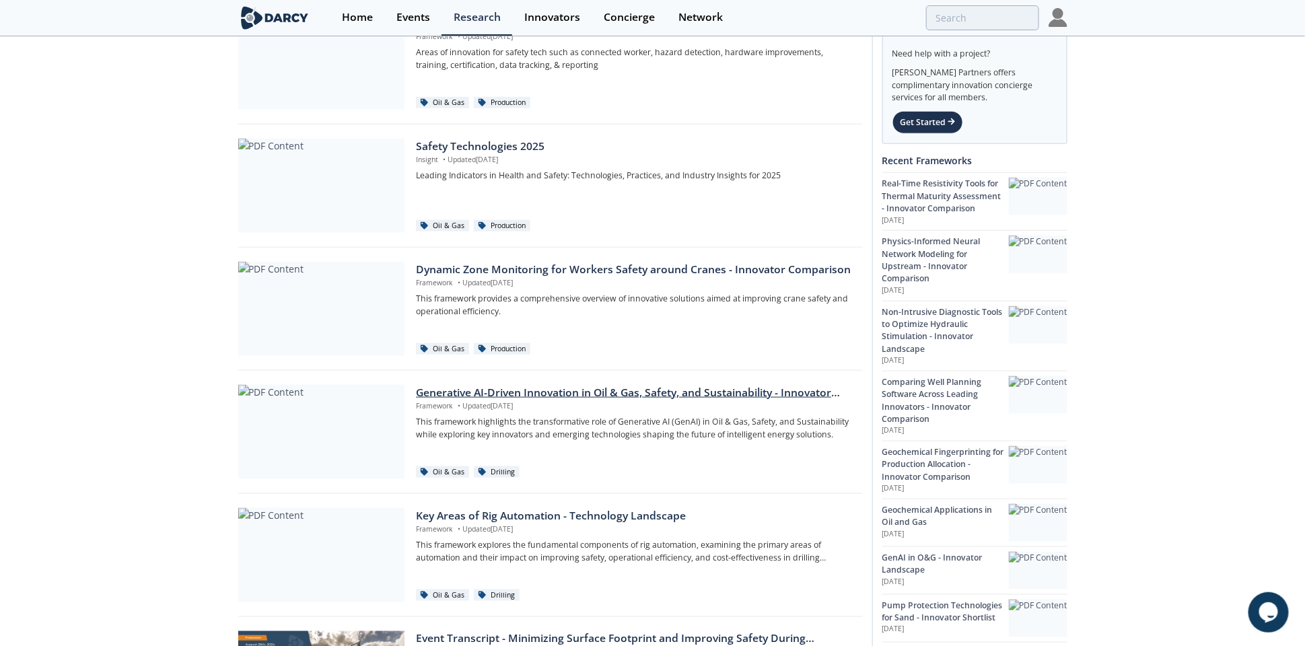
click at [634, 396] on div "Generative AI-Driven Innovation in Oil & Gas, Safety, and Sustainability - Inno…" at bounding box center [634, 393] width 437 height 16
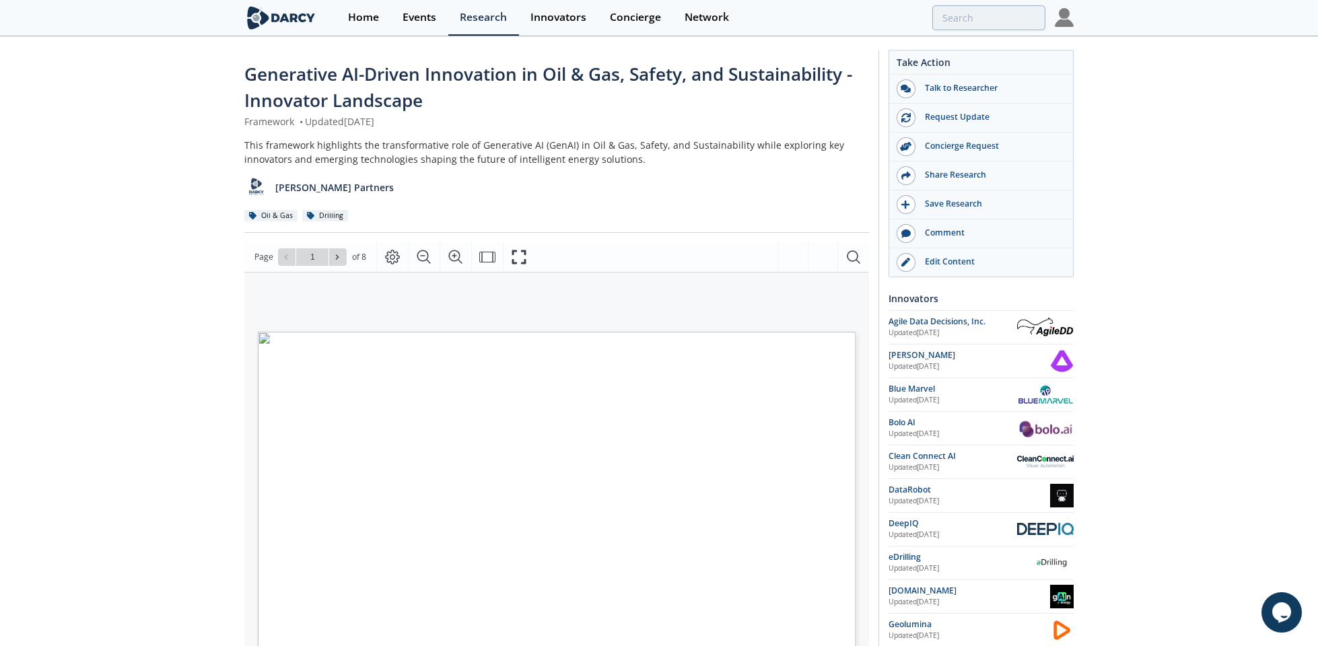
type input "2"
type input "3"
type input "6"
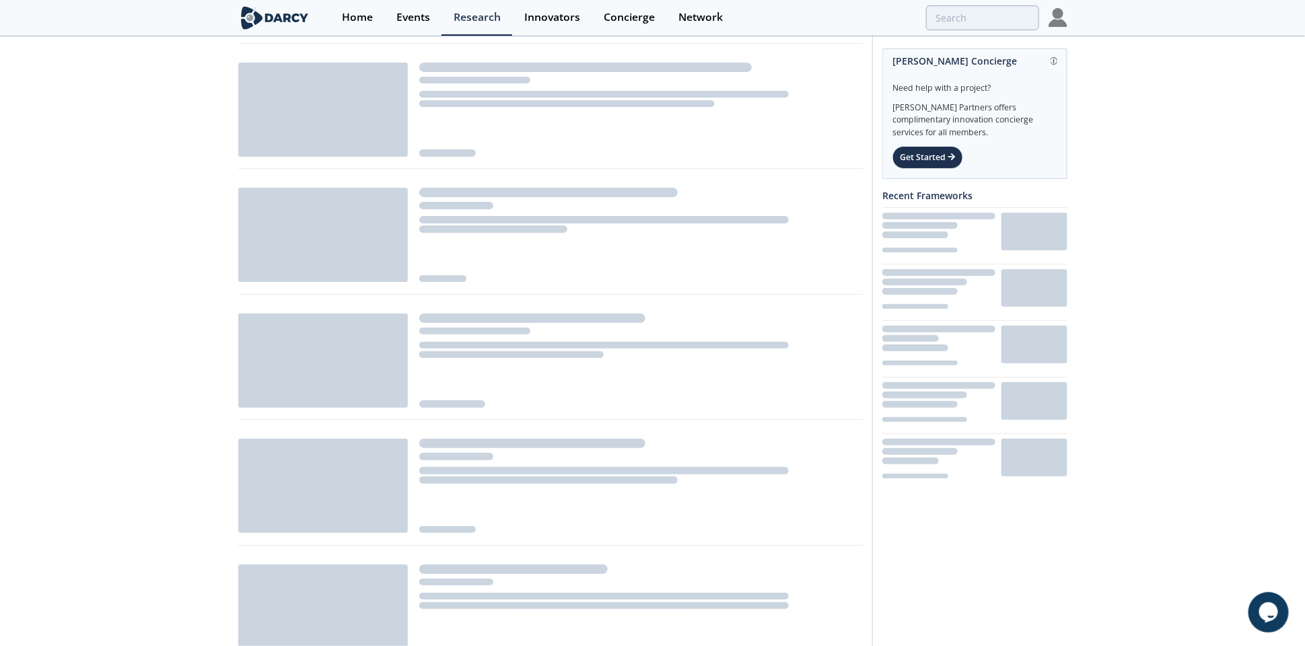
scroll to position [565, 0]
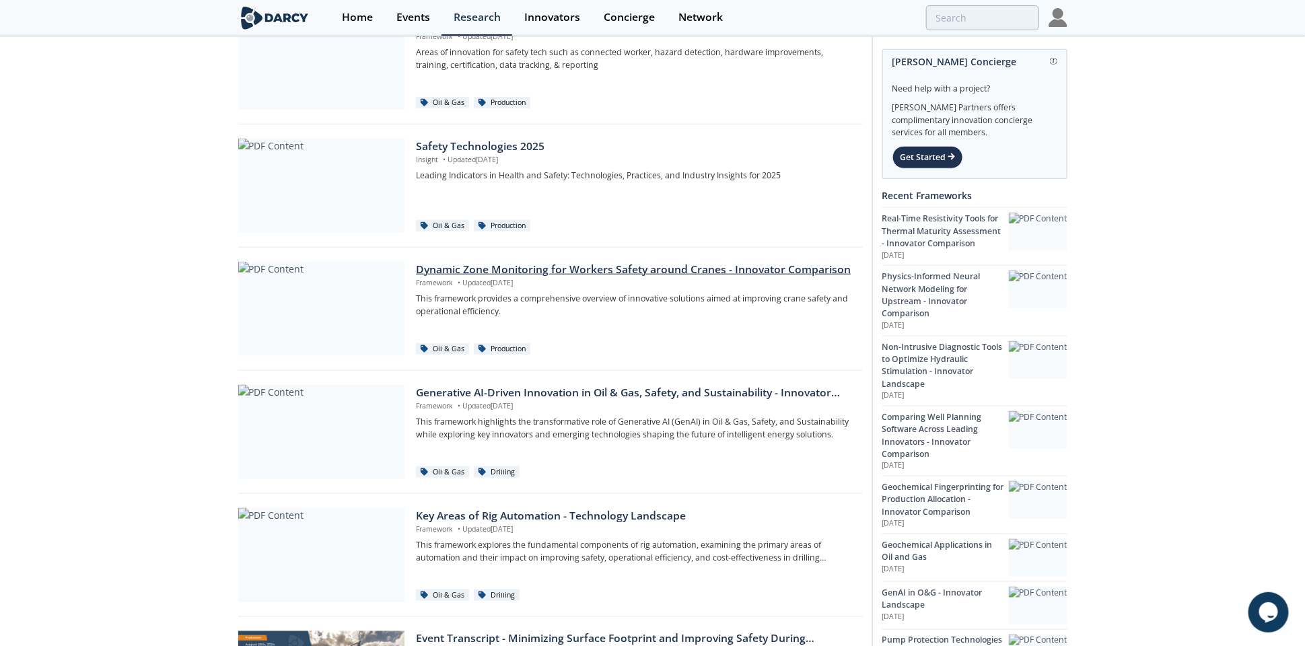
click at [469, 267] on div "Dynamic Zone Monitoring for Workers Safety around Cranes - Innovator Comparison" at bounding box center [634, 270] width 437 height 16
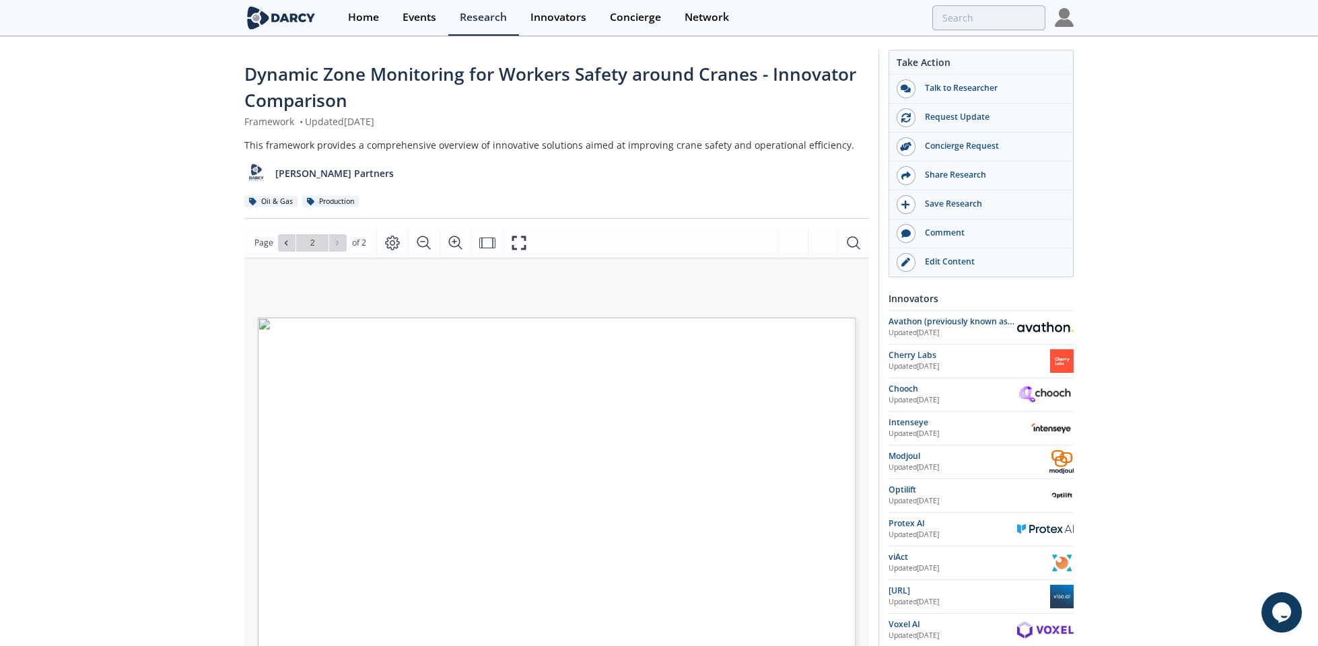
type input "1"
